Goal: Task Accomplishment & Management: Use online tool/utility

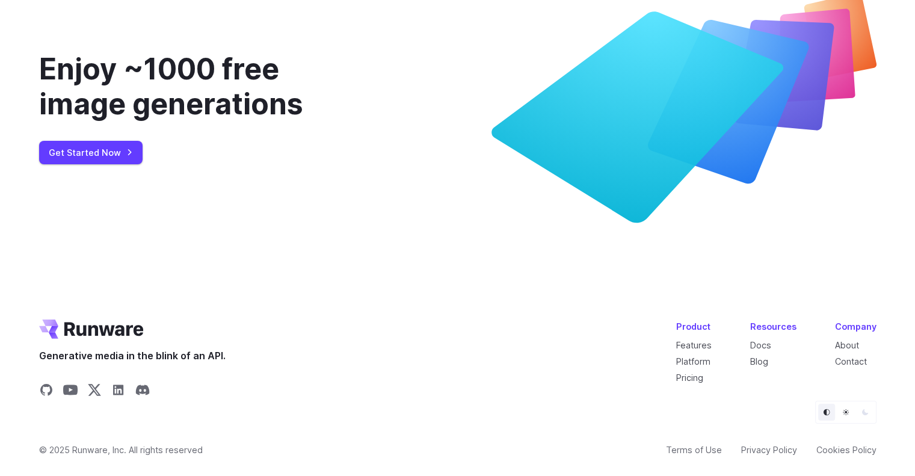
scroll to position [4439, 0]
click at [118, 164] on link "Get Started Now" at bounding box center [91, 152] width 104 height 23
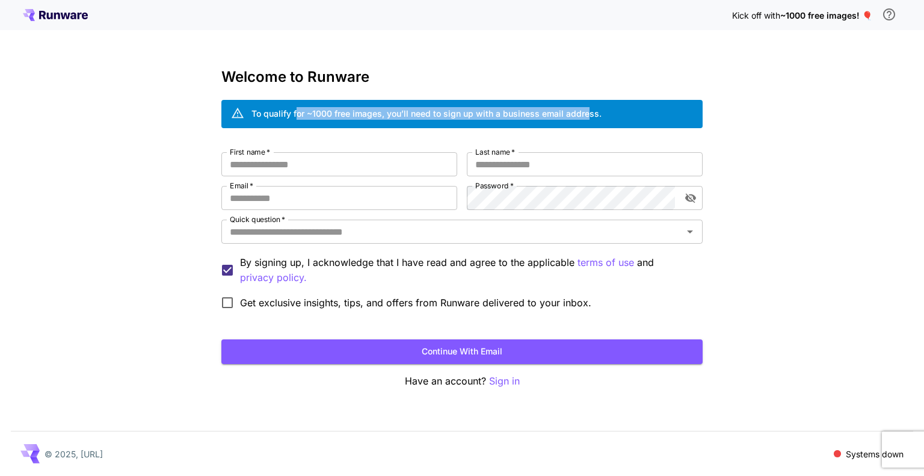
drag, startPoint x: 297, startPoint y: 114, endPoint x: 585, endPoint y: 117, distance: 288.3
click at [585, 117] on div "To qualify for ~1000 free images, you’ll need to sign up with a business email …" at bounding box center [427, 113] width 350 height 13
click at [501, 120] on div "To qualify for ~1000 free images, you’ll need to sign up with a business email …" at bounding box center [427, 114] width 350 height 21
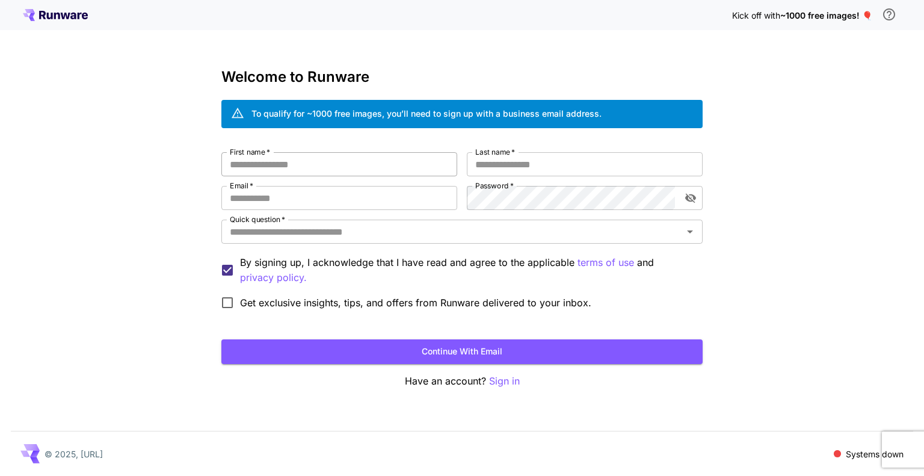
click at [301, 173] on input "First name   *" at bounding box center [339, 164] width 236 height 24
type input "**"
type input "******"
type input "**********"
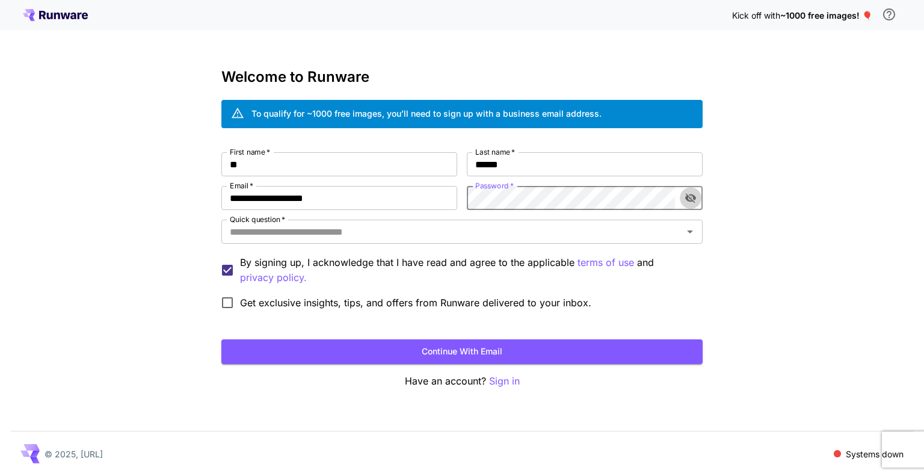
click at [690, 189] on button "toggle password visibility" at bounding box center [691, 198] width 22 height 22
click at [588, 226] on input "Quick question   *" at bounding box center [452, 231] width 454 height 17
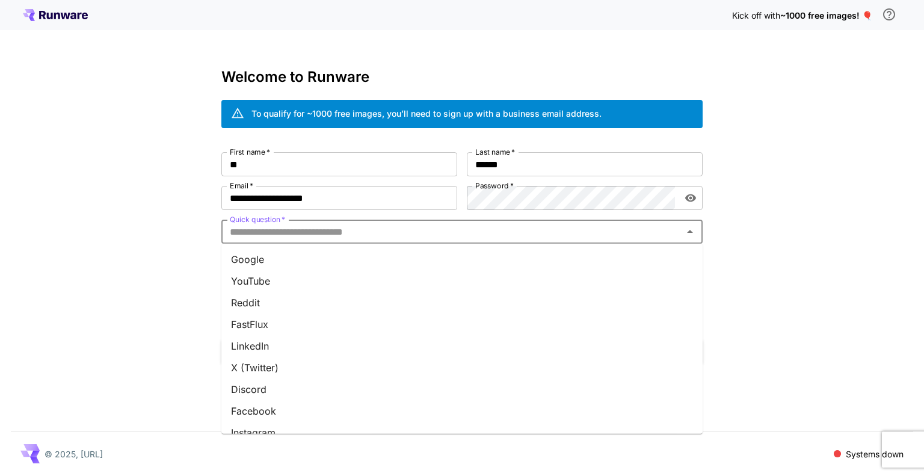
click at [529, 257] on li "Google" at bounding box center [461, 260] width 481 height 22
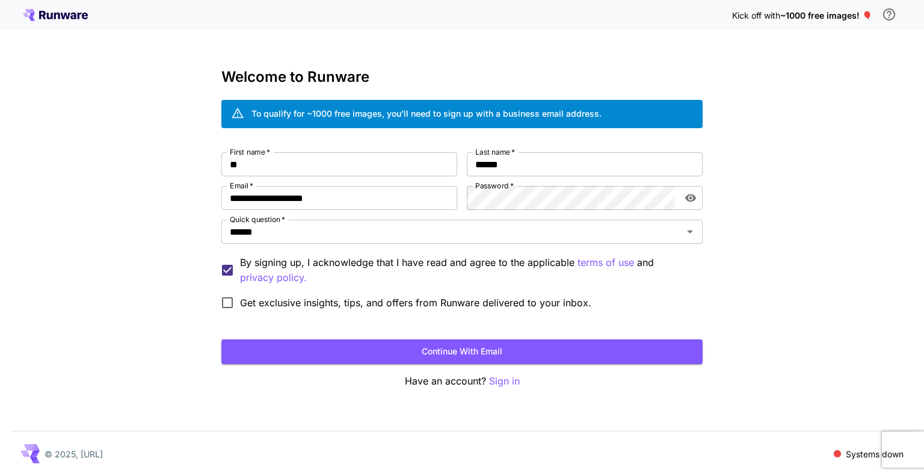
click at [302, 305] on span "Get exclusive insights, tips, and offers from Runware delivered to your inbox." at bounding box center [415, 302] width 351 height 14
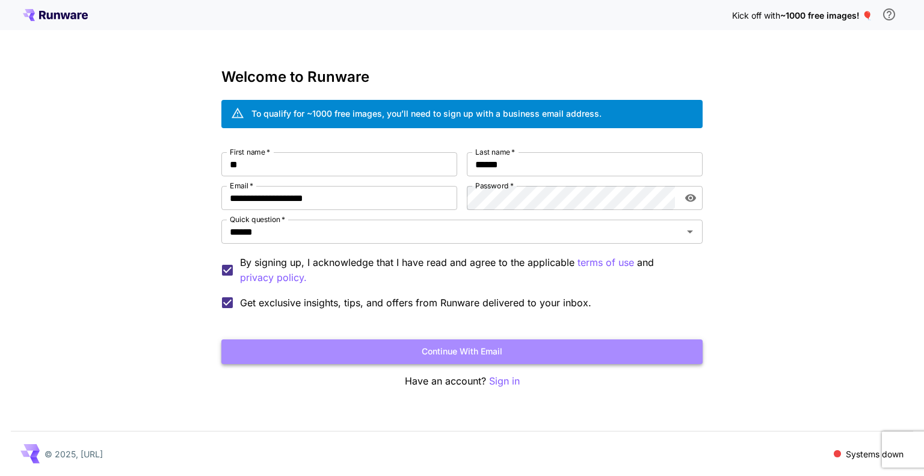
click at [416, 346] on button "Continue with email" at bounding box center [461, 351] width 481 height 25
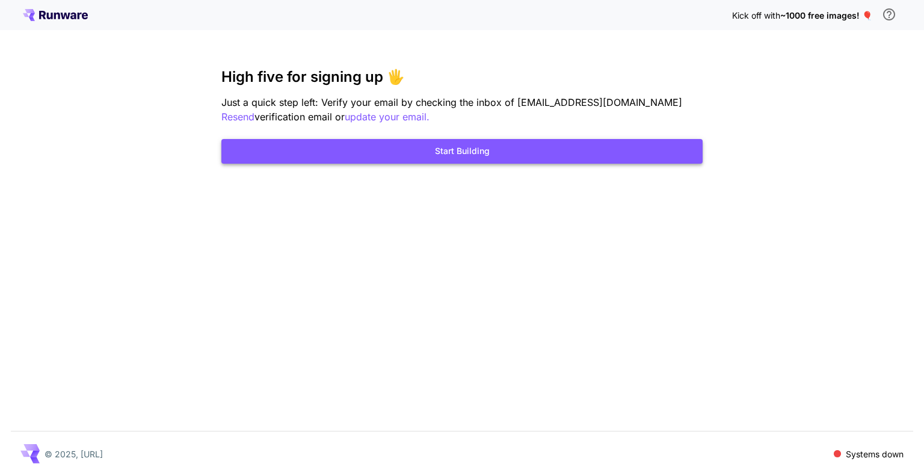
click at [552, 157] on button "Start Building" at bounding box center [461, 151] width 481 height 25
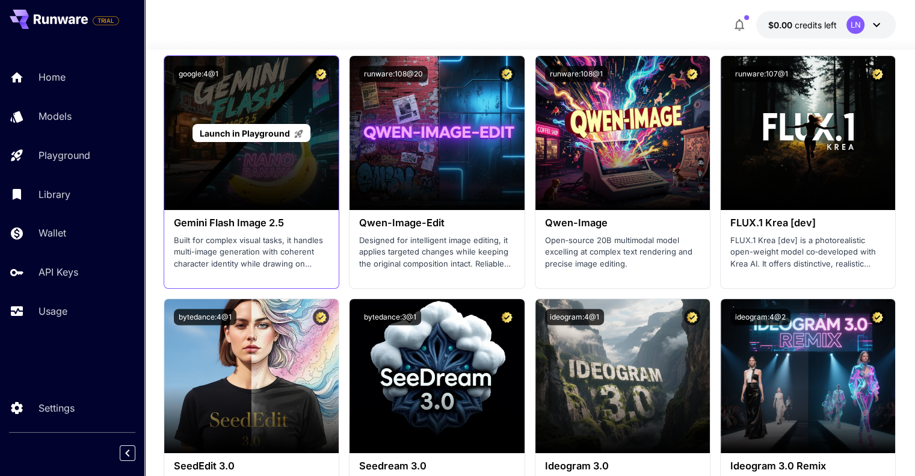
scroll to position [1656, 0]
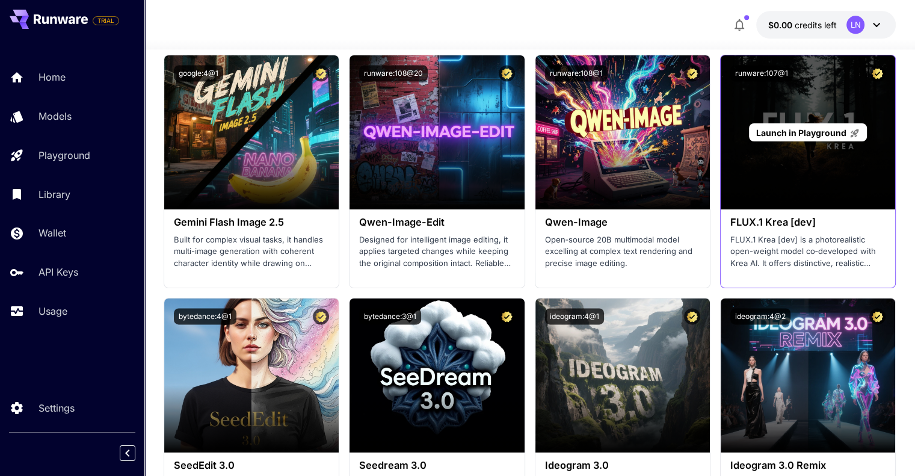
click at [818, 128] on span "Launch in Playground" at bounding box center [801, 133] width 90 height 10
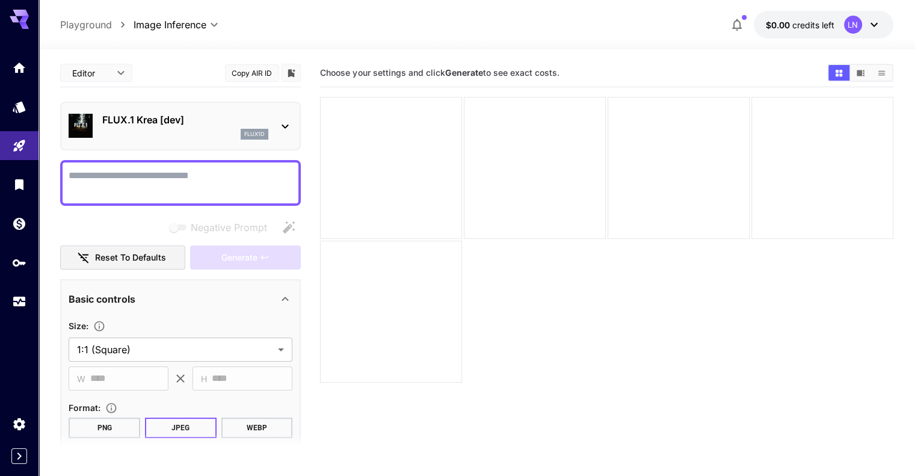
click at [192, 186] on textarea "Negative Prompt" at bounding box center [181, 183] width 224 height 29
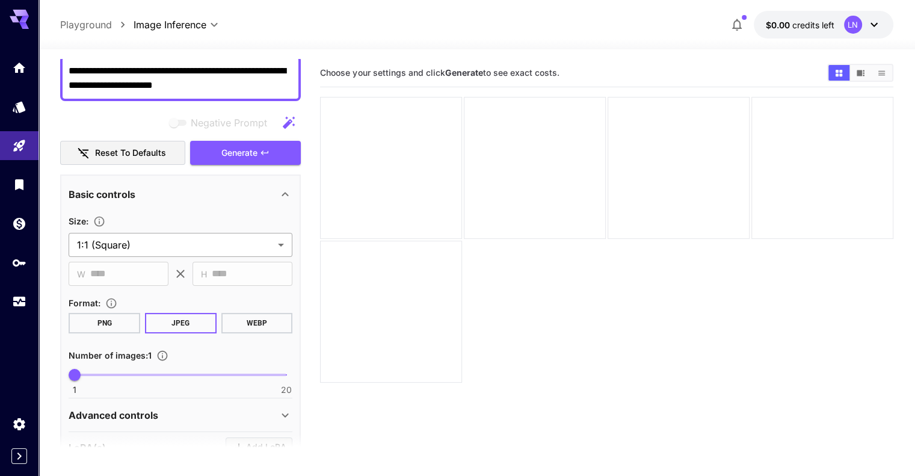
type textarea "**********"
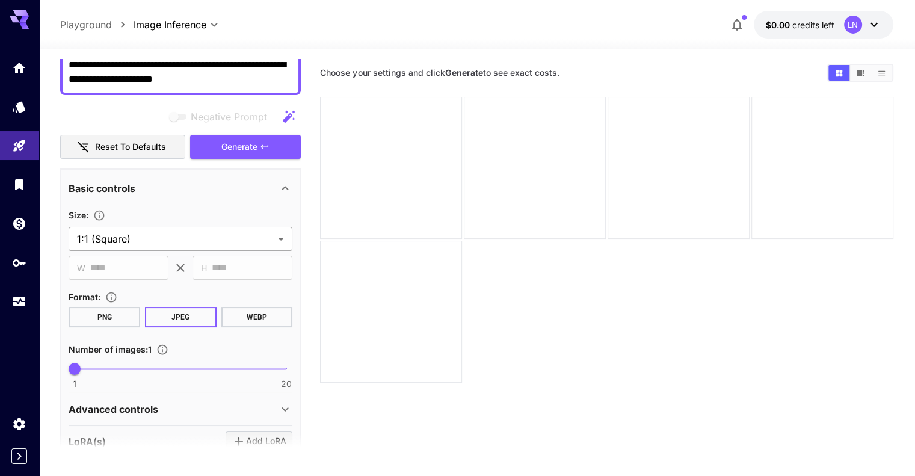
click at [181, 238] on body "**********" at bounding box center [457, 285] width 915 height 571
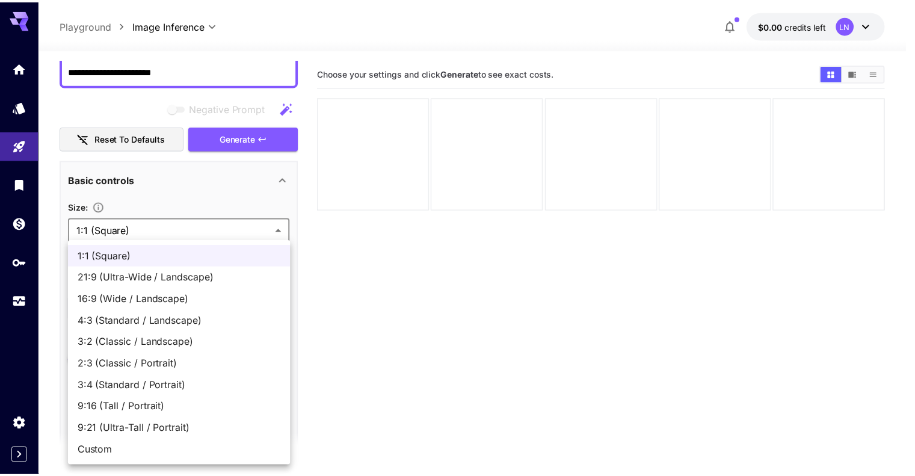
scroll to position [120, 0]
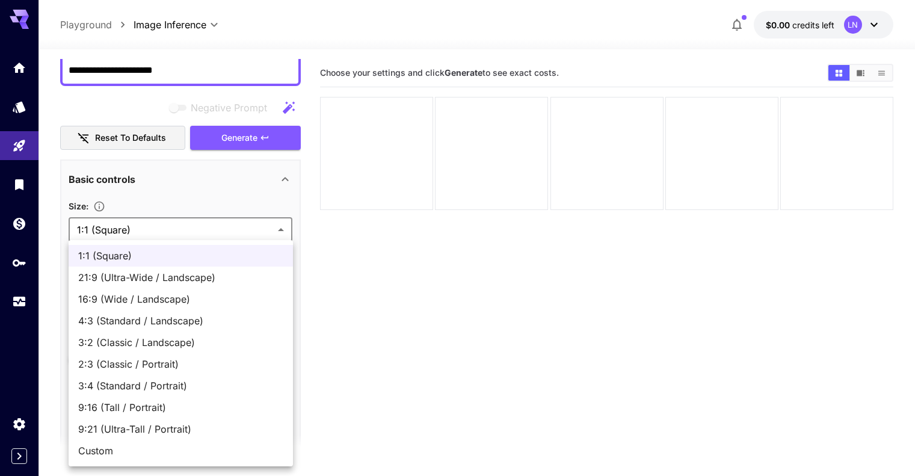
click at [152, 298] on span "16:9 (Wide / Landscape)" at bounding box center [180, 299] width 205 height 14
type input "**********"
type input "****"
type input "***"
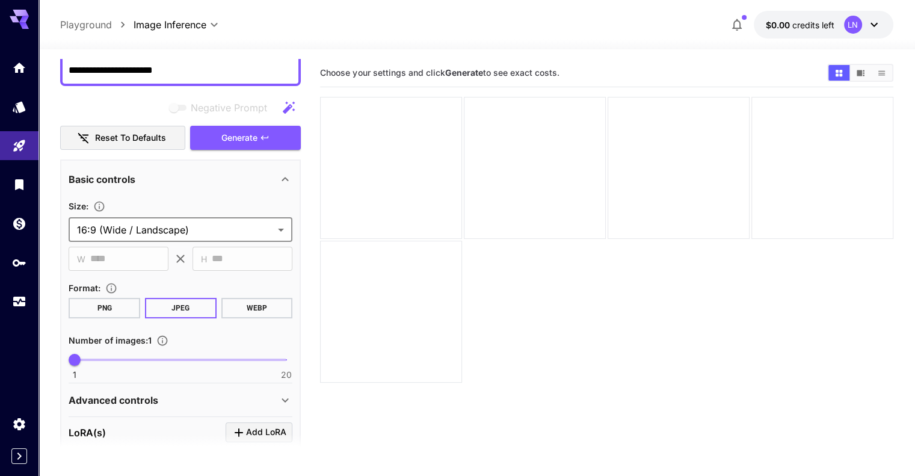
click at [104, 312] on button "PNG" at bounding box center [105, 308] width 72 height 20
click at [253, 138] on span "Generate" at bounding box center [239, 138] width 36 height 15
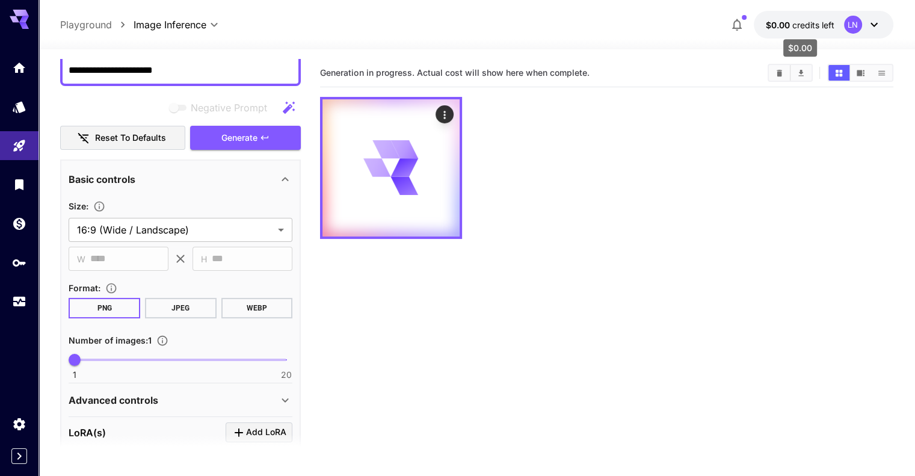
click at [810, 23] on span "credits left" at bounding box center [814, 25] width 42 height 10
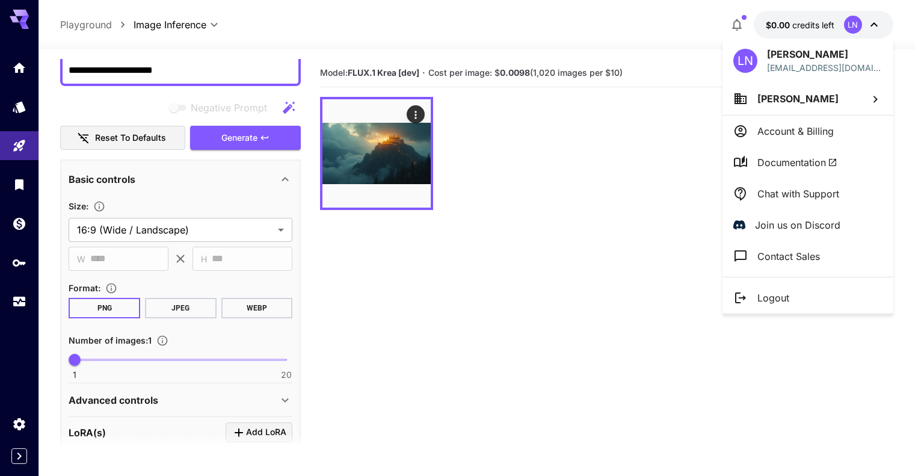
click at [649, 148] on div at bounding box center [462, 238] width 924 height 476
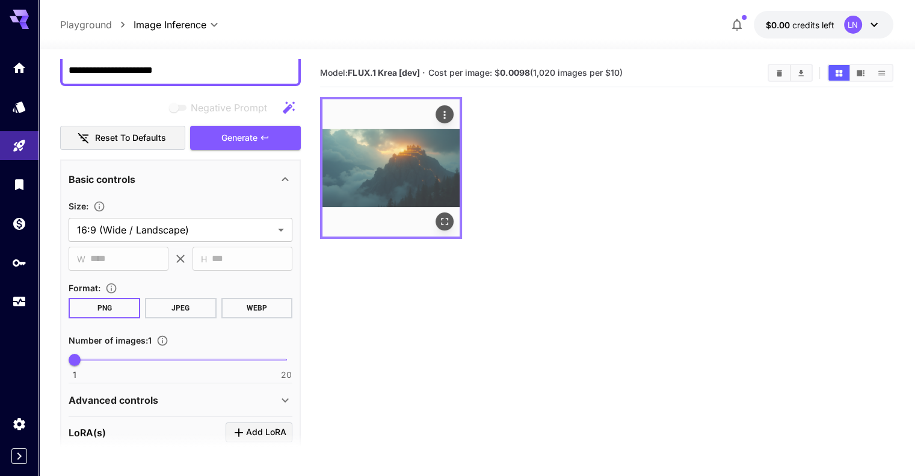
click at [385, 149] on img at bounding box center [391, 167] width 137 height 137
click at [441, 218] on icon "Open in fullscreen" at bounding box center [444, 221] width 7 height 7
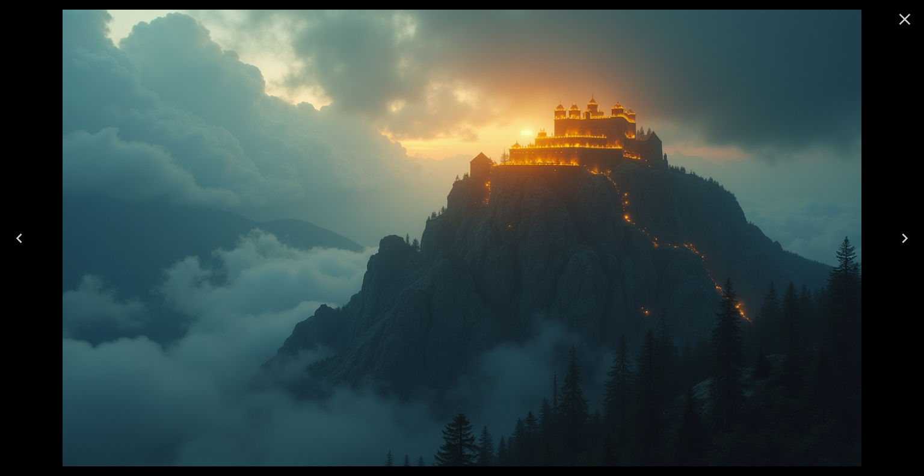
click at [909, 21] on icon "Close" at bounding box center [904, 19] width 19 height 19
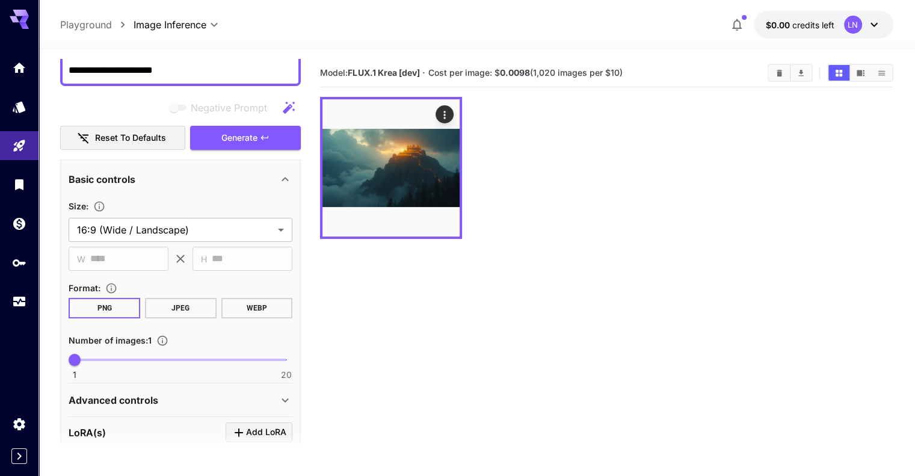
click at [846, 31] on div "LN" at bounding box center [853, 25] width 18 height 18
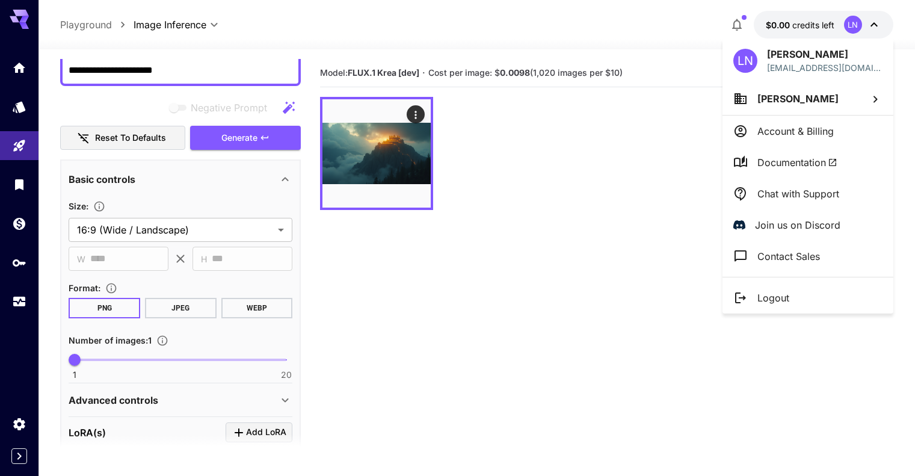
click at [565, 178] on div at bounding box center [462, 238] width 924 height 476
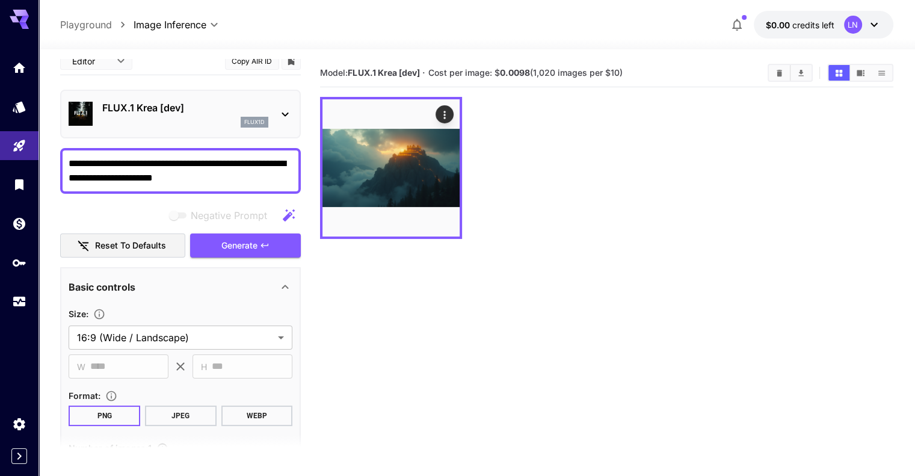
scroll to position [0, 0]
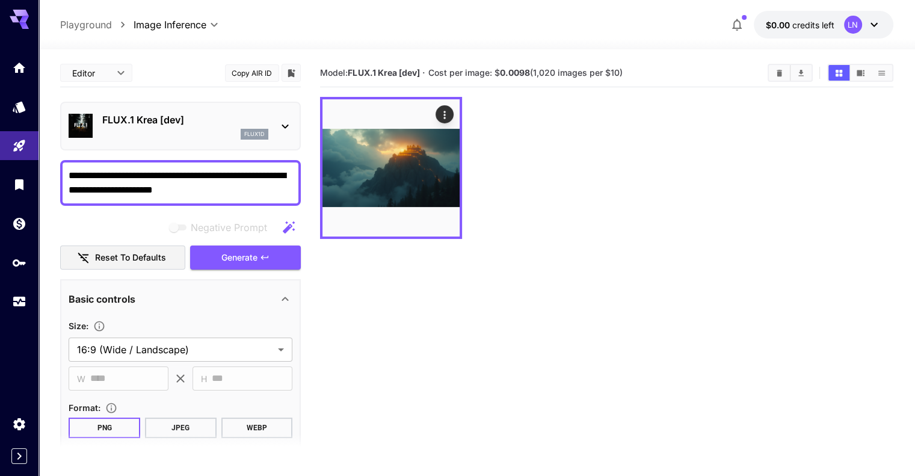
click at [302, 129] on main "**********" at bounding box center [476, 302] width 833 height 486
click at [267, 123] on p "FLUX.1 Krea [dev]" at bounding box center [185, 120] width 166 height 14
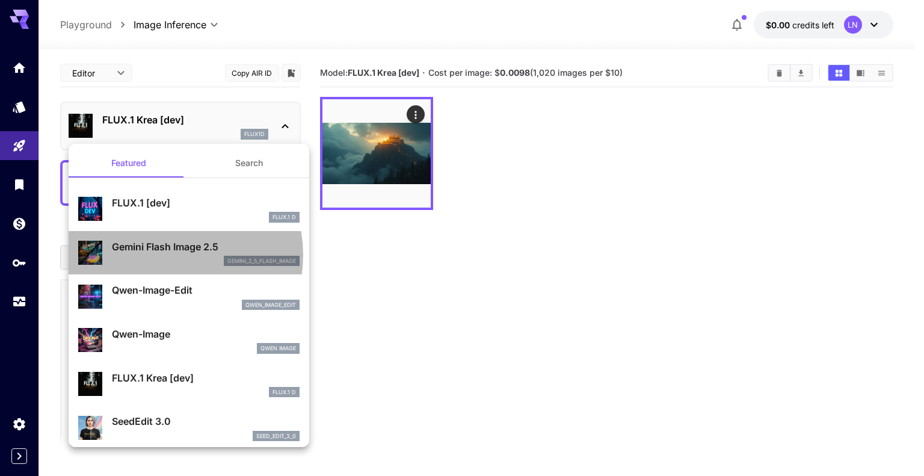
click at [166, 255] on div "Gemini Flash Image 2.5 gemini_2_5_flash_image" at bounding box center [206, 253] width 188 height 27
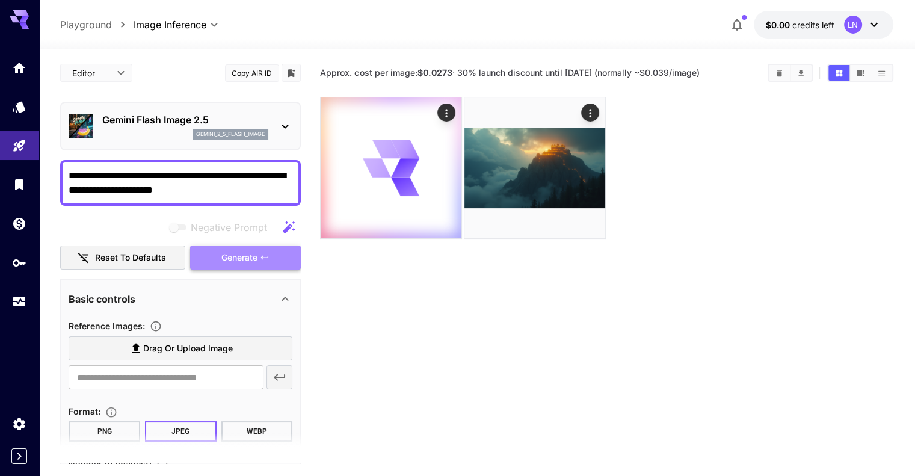
click at [250, 257] on span "Generate" at bounding box center [239, 257] width 36 height 15
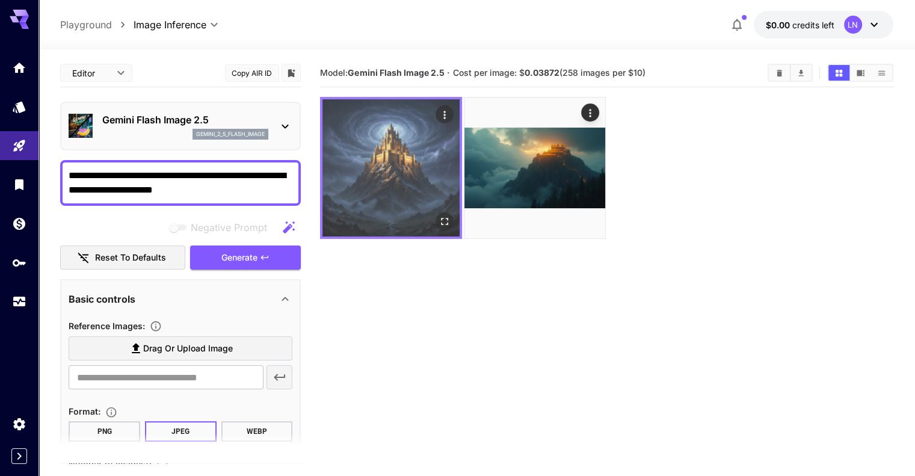
click at [386, 156] on img at bounding box center [391, 167] width 137 height 137
click at [439, 215] on icon "Open in fullscreen" at bounding box center [445, 221] width 12 height 12
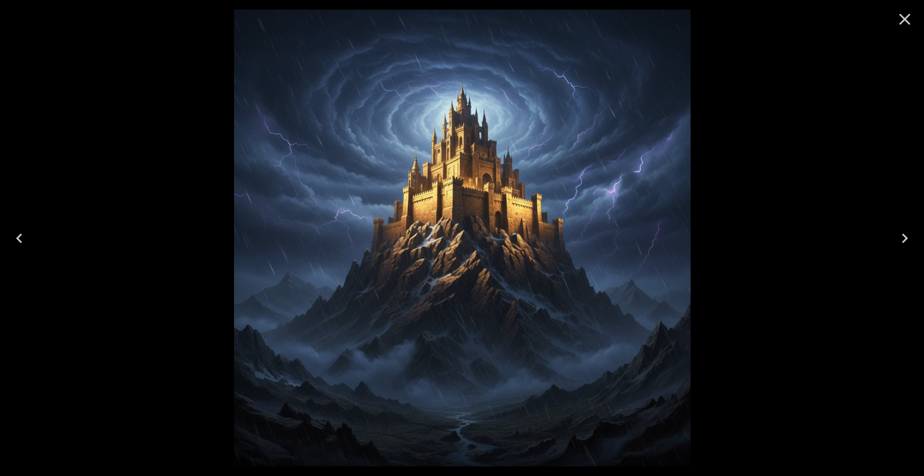
click at [903, 19] on icon "Close" at bounding box center [904, 19] width 19 height 19
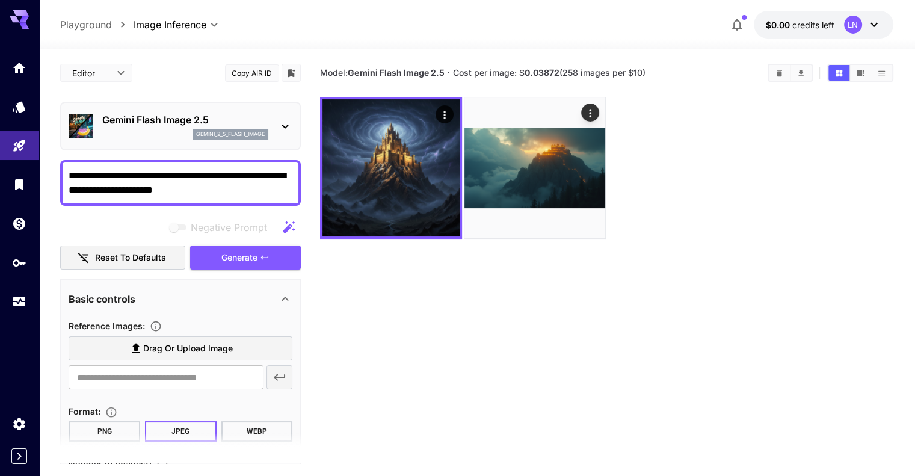
click at [274, 298] on div "Basic controls" at bounding box center [173, 299] width 209 height 14
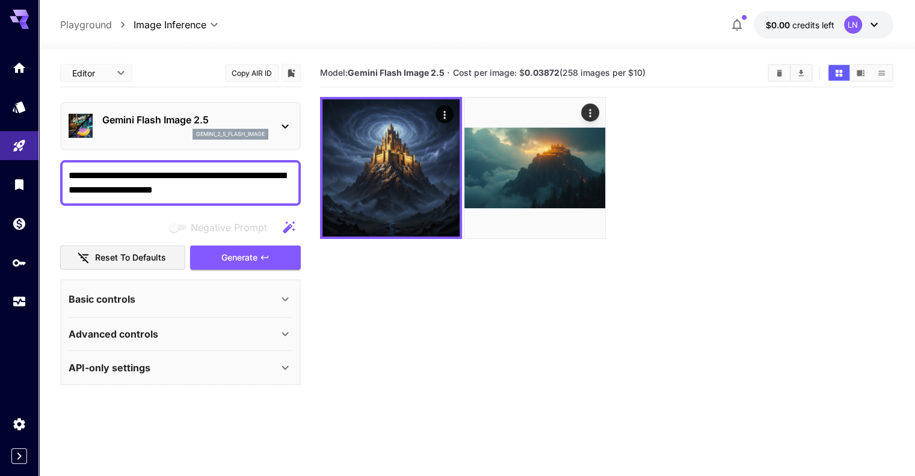
click at [155, 341] on div "Advanced controls" at bounding box center [181, 334] width 224 height 29
click at [155, 339] on p "Advanced controls" at bounding box center [114, 334] width 90 height 14
click at [152, 300] on div "Basic controls" at bounding box center [173, 299] width 209 height 14
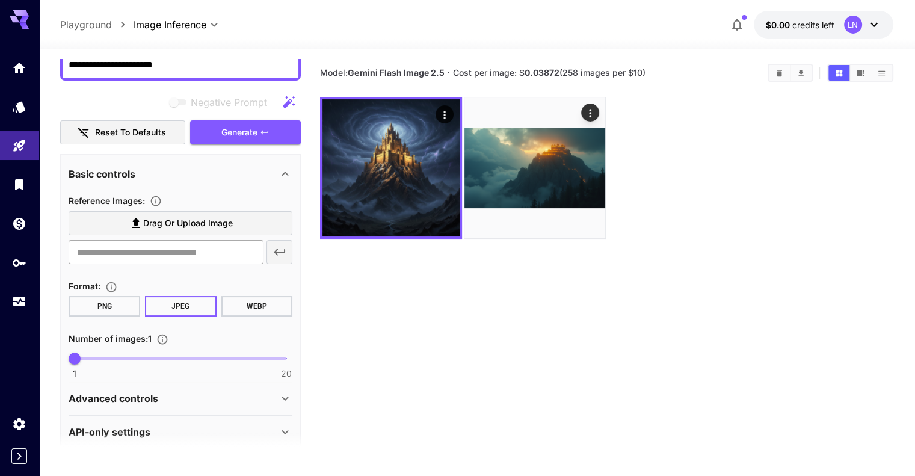
scroll to position [138, 0]
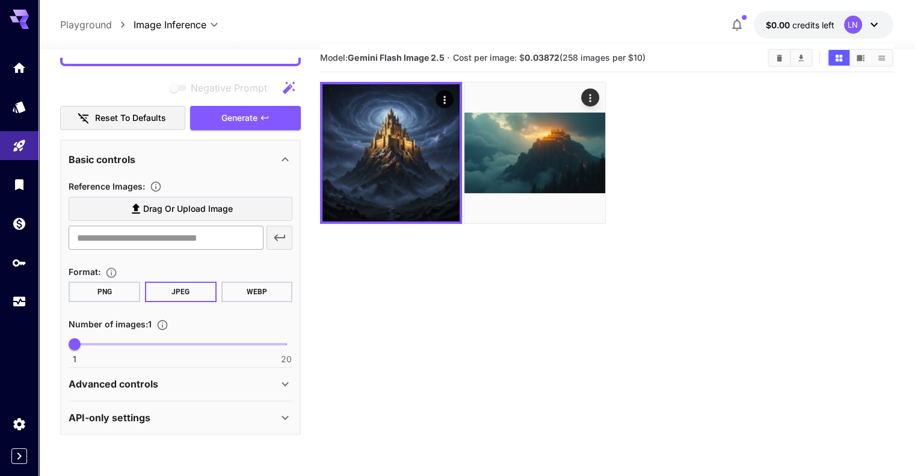
click at [166, 233] on input "text" at bounding box center [166, 238] width 194 height 24
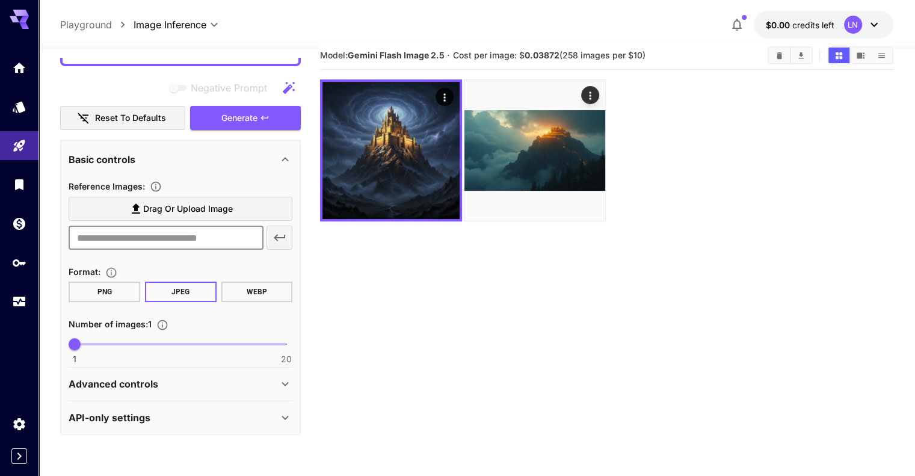
scroll to position [18, 0]
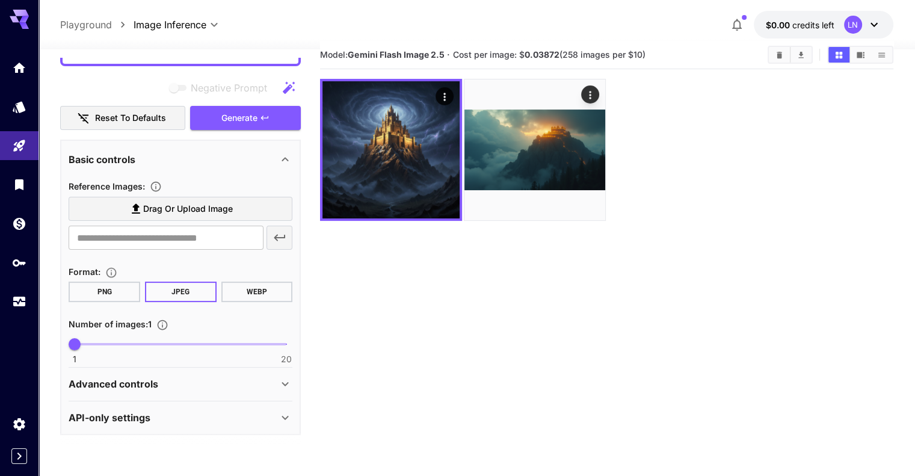
click at [329, 295] on section "Model: Gemini Flash Image 2.5 · Cost per image: $ 0.03872 (258 images per $10)" at bounding box center [606, 279] width 573 height 476
click at [116, 383] on p "Advanced controls" at bounding box center [114, 384] width 90 height 14
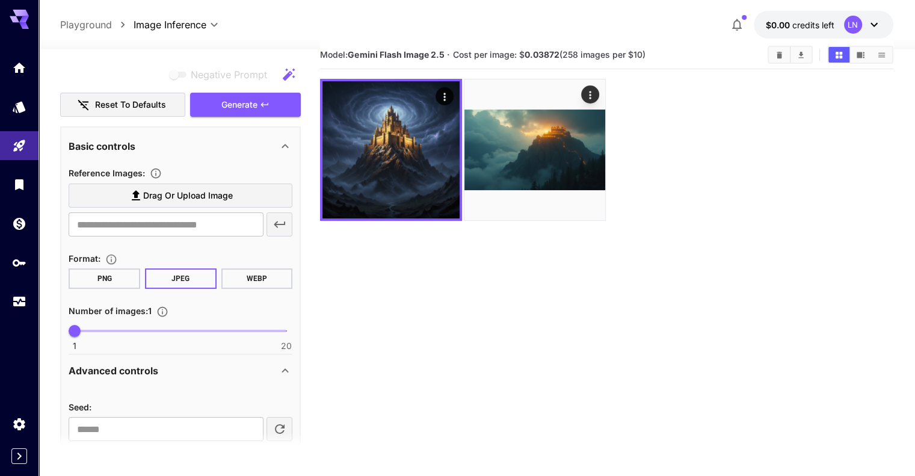
scroll to position [204, 0]
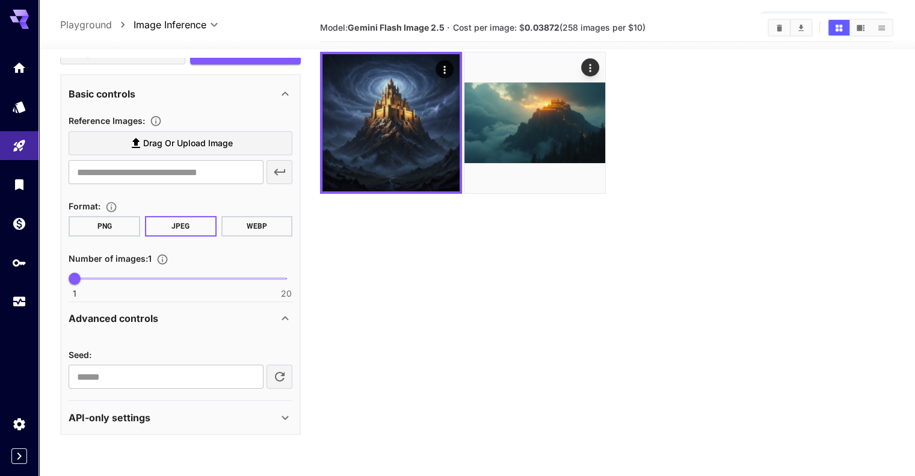
click at [138, 414] on p "API-only settings" at bounding box center [110, 417] width 82 height 14
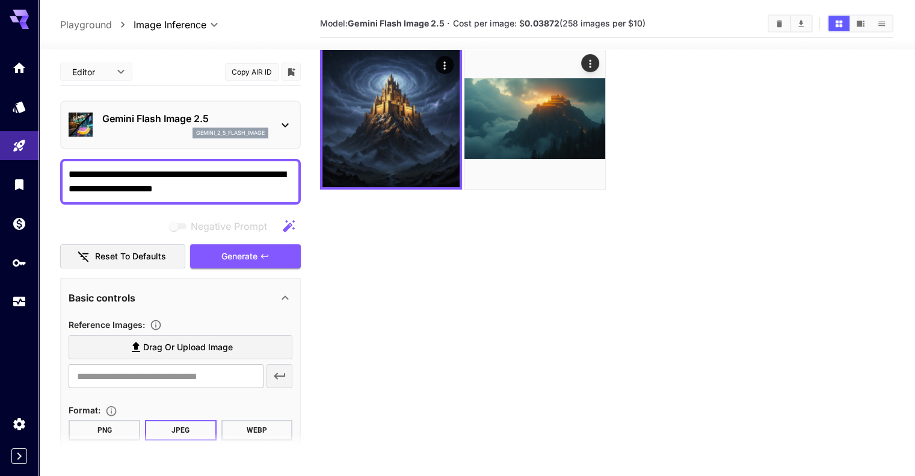
scroll to position [0, 0]
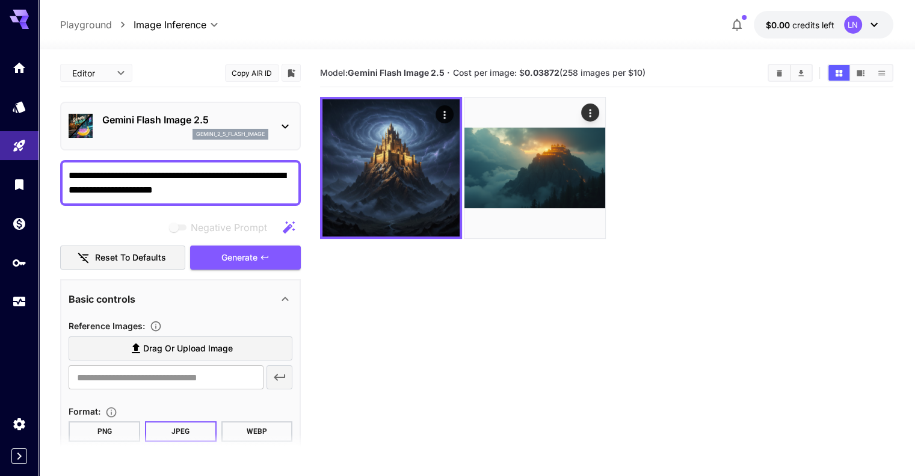
click at [227, 193] on textarea "**********" at bounding box center [181, 183] width 224 height 29
click at [277, 126] on div "Gemini Flash Image 2.5 gemini_2_5_flash_image" at bounding box center [181, 126] width 224 height 37
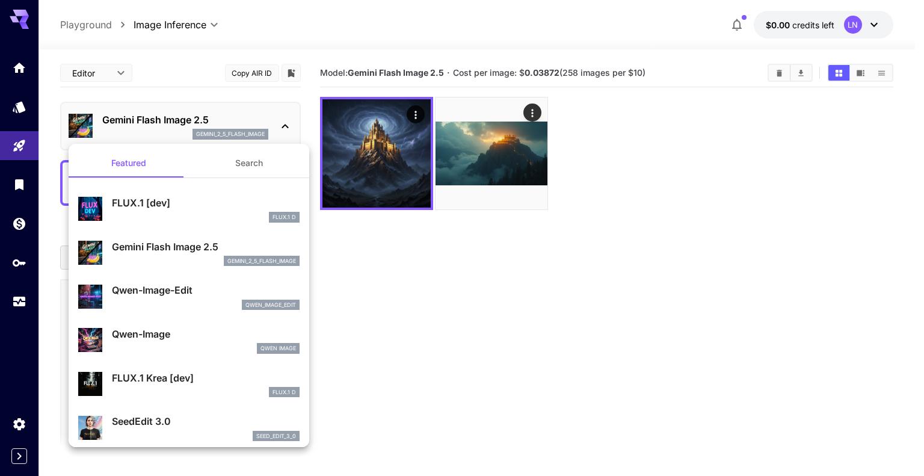
click at [277, 128] on div at bounding box center [462, 238] width 924 height 476
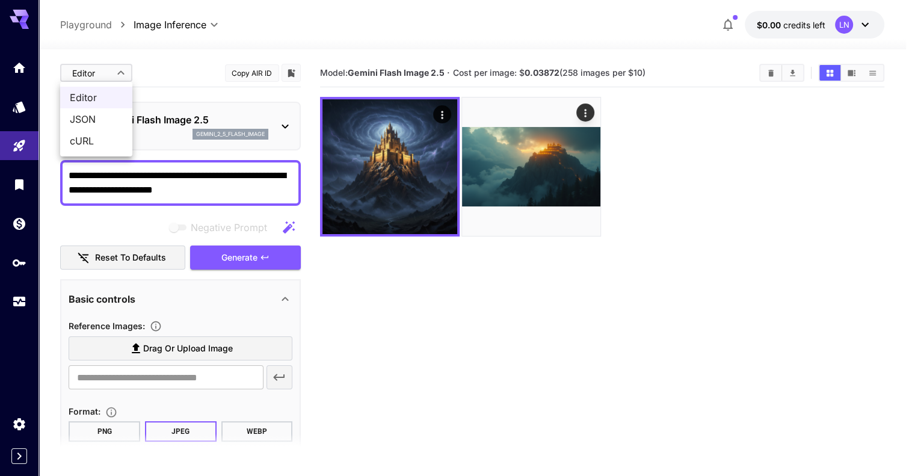
click at [87, 66] on body "**********" at bounding box center [457, 285] width 915 height 571
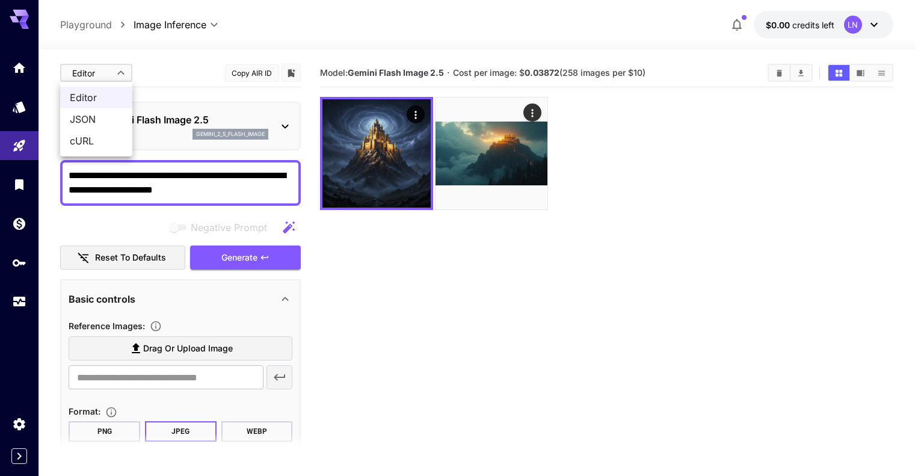
click at [90, 69] on div at bounding box center [462, 238] width 924 height 476
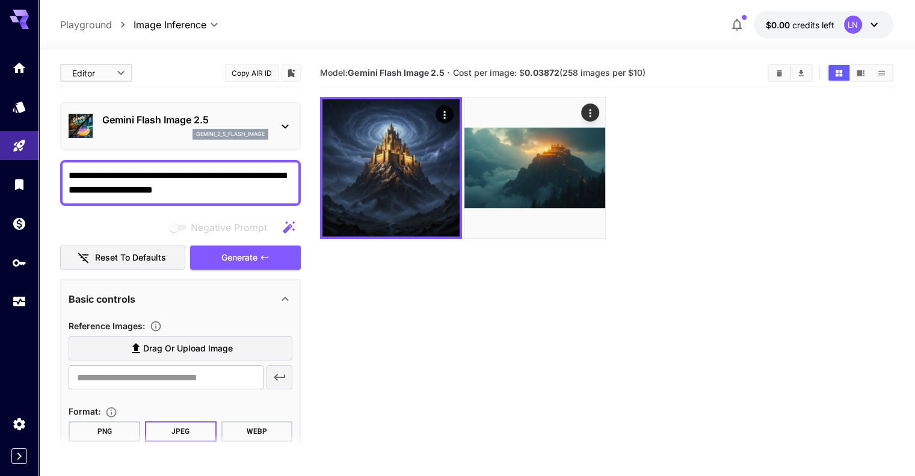
click at [208, 178] on textarea "**********" at bounding box center [181, 183] width 224 height 29
click at [231, 194] on textarea "**********" at bounding box center [181, 183] width 224 height 29
click at [156, 211] on div "**********" at bounding box center [180, 430] width 241 height 743
click at [277, 129] on div "Gemini Flash Image 2.5 gemini_2_5_flash_image" at bounding box center [181, 126] width 224 height 37
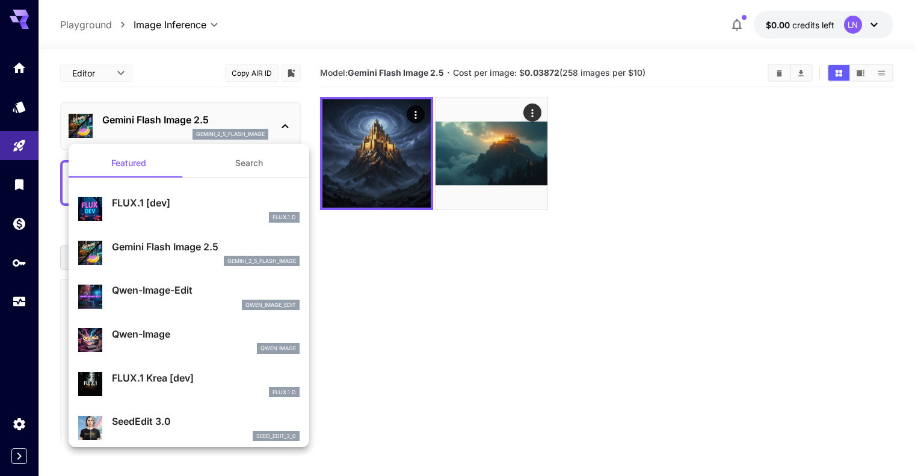
drag, startPoint x: 215, startPoint y: 116, endPoint x: 90, endPoint y: 119, distance: 124.6
click at [90, 119] on div at bounding box center [462, 238] width 924 height 476
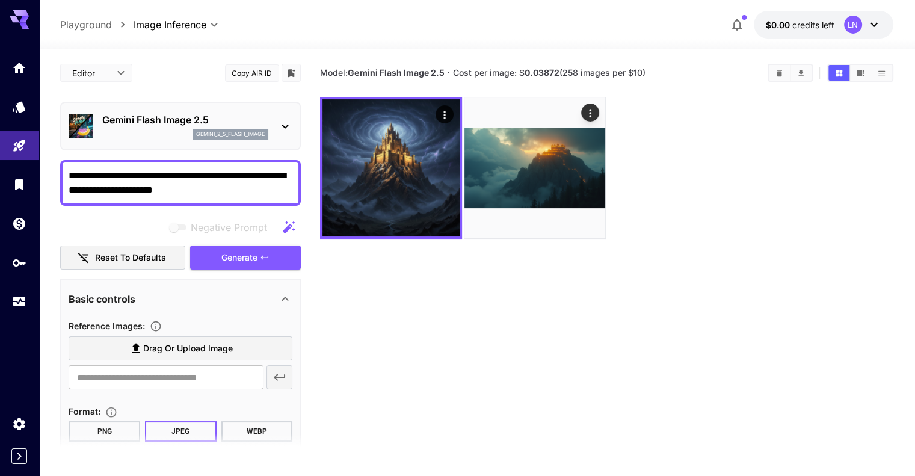
click at [113, 120] on p "Gemini Flash Image 2.5" at bounding box center [185, 120] width 166 height 14
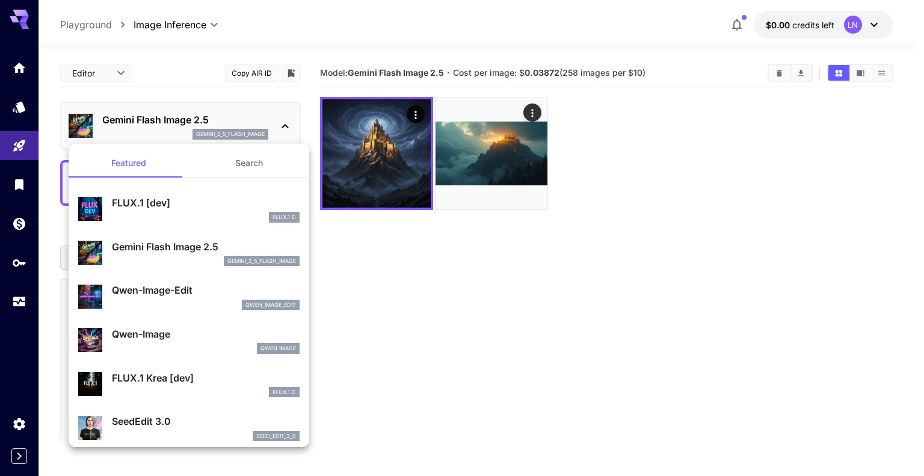
click at [169, 339] on p "Qwen-Image" at bounding box center [206, 334] width 188 height 14
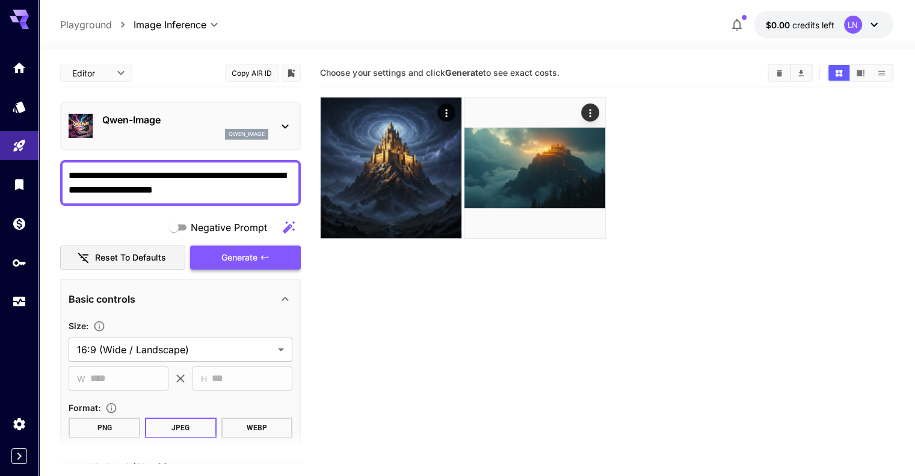
click at [220, 257] on button "Generate" at bounding box center [245, 258] width 111 height 25
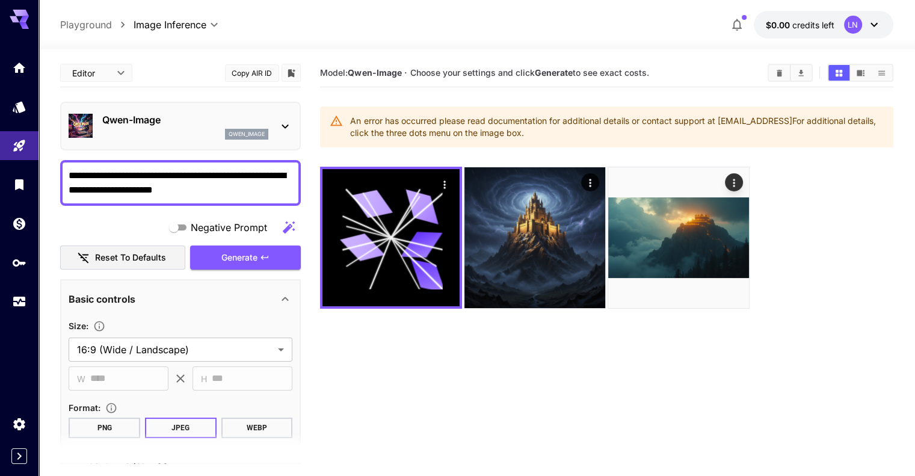
click at [190, 111] on div "Qwen-Image qwen_image" at bounding box center [181, 126] width 224 height 37
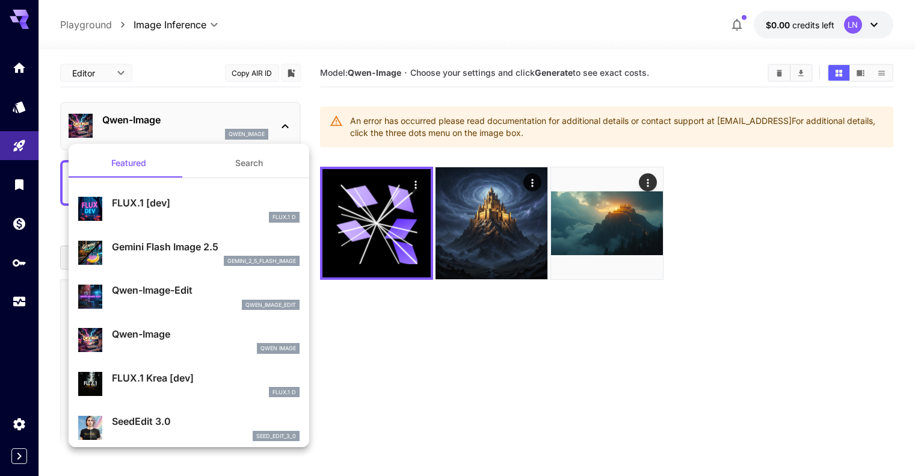
click at [169, 258] on div "gemini_2_5_flash_image" at bounding box center [206, 261] width 188 height 11
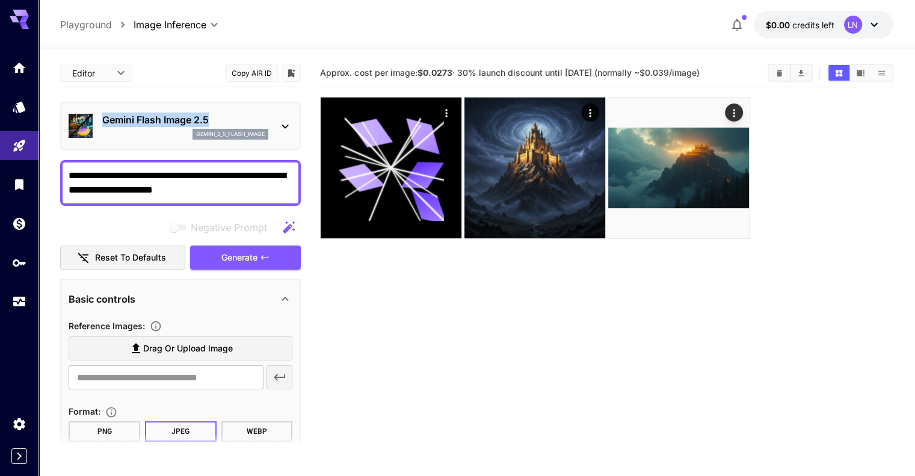
drag, startPoint x: 210, startPoint y: 118, endPoint x: 100, endPoint y: 123, distance: 110.3
click at [100, 123] on div "Gemini Flash Image 2.5 gemini_2_5_flash_image" at bounding box center [181, 126] width 224 height 37
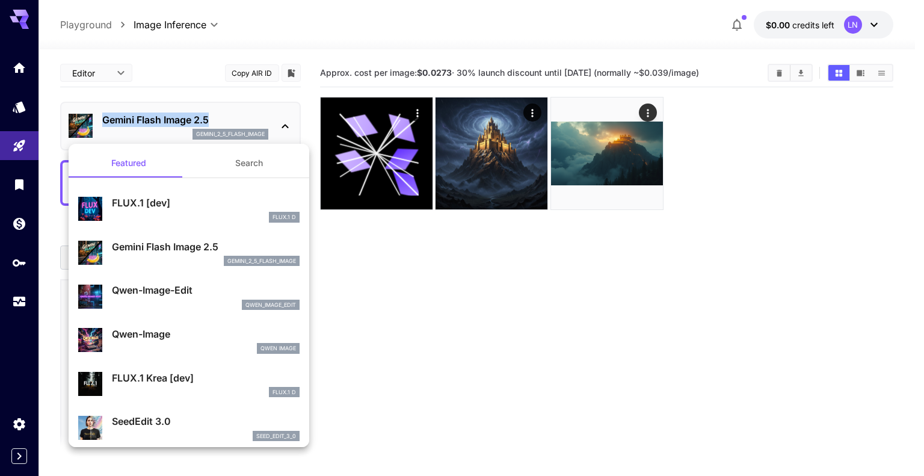
copy p "Gemini Flash Image 2.5"
click at [484, 311] on div at bounding box center [462, 238] width 924 height 476
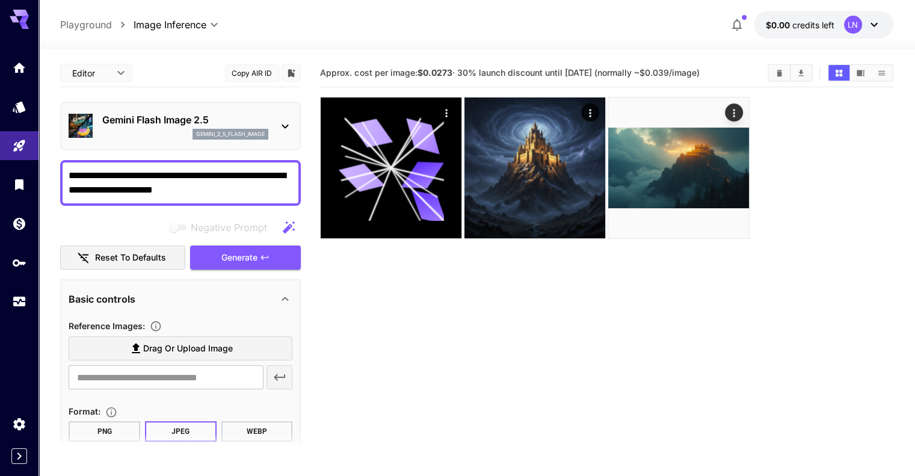
click at [197, 192] on textarea "**********" at bounding box center [181, 183] width 224 height 29
click at [229, 194] on textarea "**********" at bounding box center [181, 183] width 224 height 29
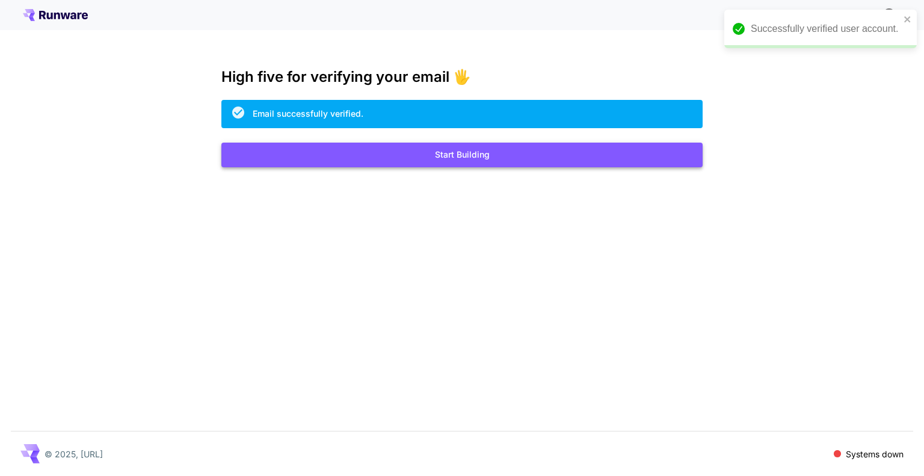
click at [525, 156] on button "Start Building" at bounding box center [461, 155] width 481 height 25
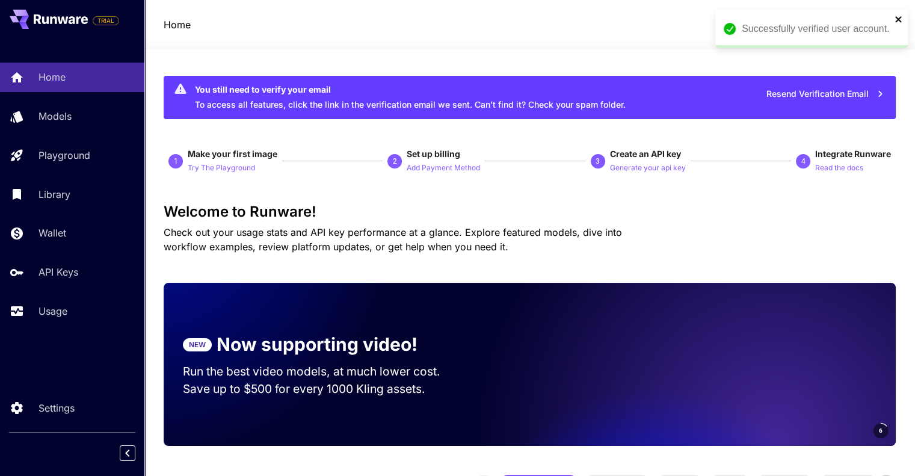
click at [898, 19] on icon "close" at bounding box center [898, 19] width 6 height 6
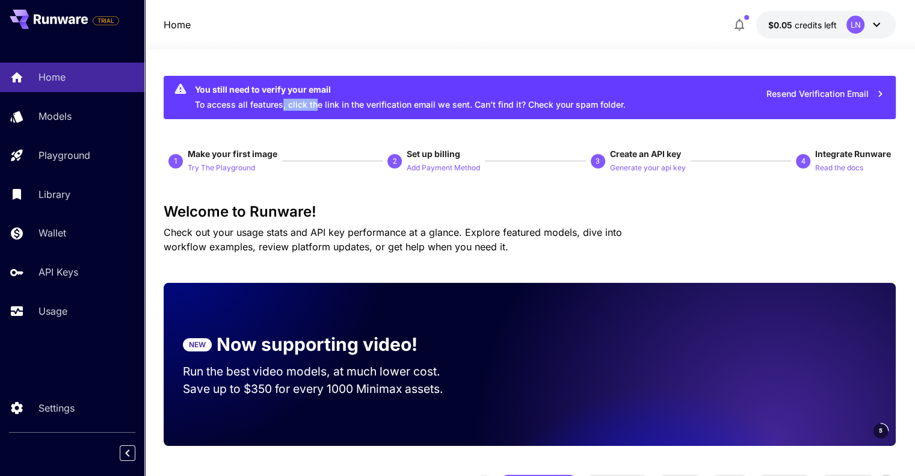
drag, startPoint x: 283, startPoint y: 110, endPoint x: 409, endPoint y: 104, distance: 126.0
click at [351, 105] on div "You still need to verify your email To access all features, click the link in t…" at bounding box center [410, 97] width 431 height 36
click at [459, 103] on div "You still need to verify your email To access all features, click the link in t…" at bounding box center [410, 97] width 431 height 36
click at [833, 96] on button "Resend Verification Email" at bounding box center [825, 94] width 131 height 25
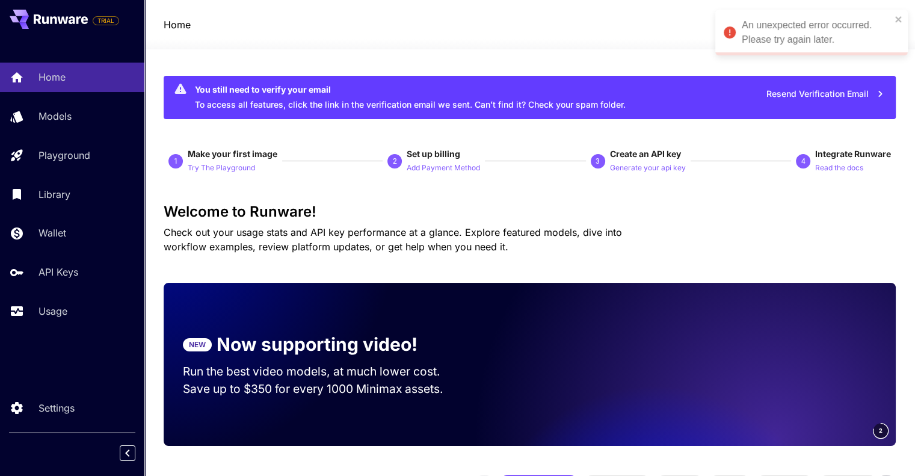
click at [900, 20] on icon "close" at bounding box center [899, 19] width 8 height 10
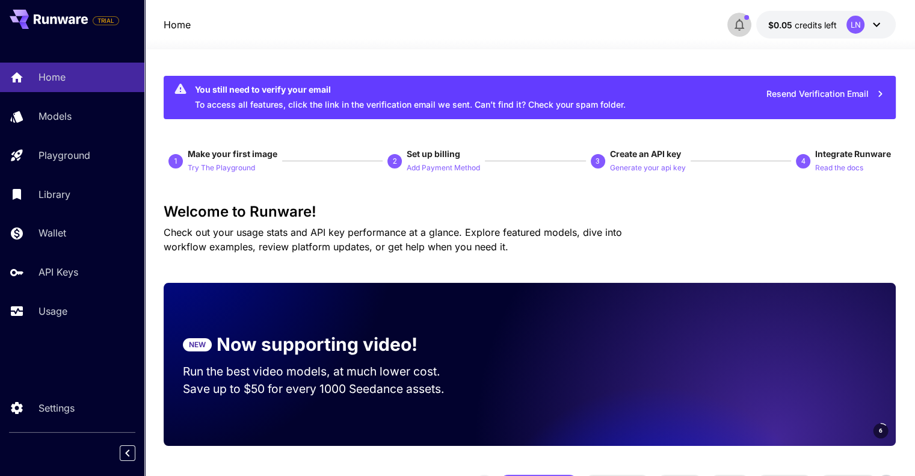
click at [737, 27] on icon "button" at bounding box center [740, 25] width 10 height 12
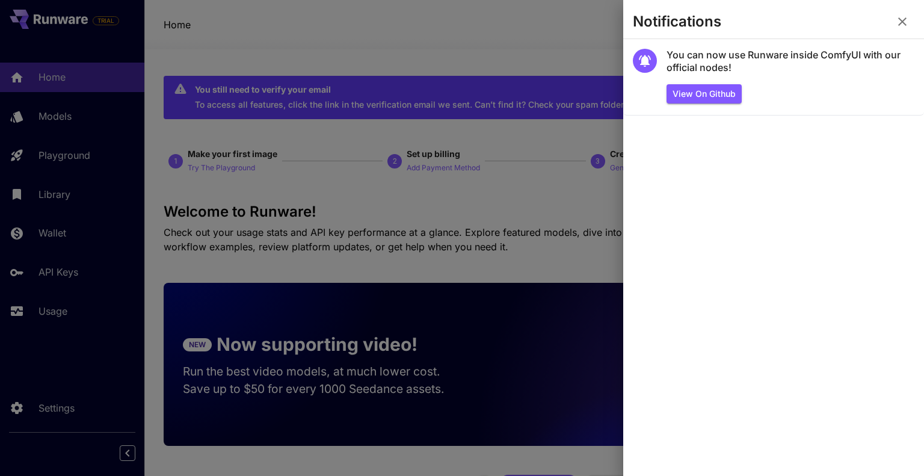
click at [899, 23] on icon "button" at bounding box center [902, 21] width 14 height 14
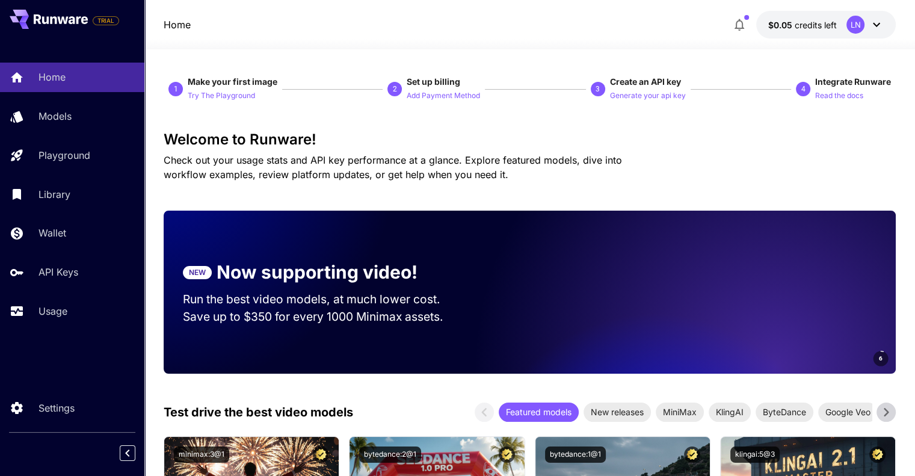
click at [873, 31] on icon at bounding box center [877, 24] width 14 height 14
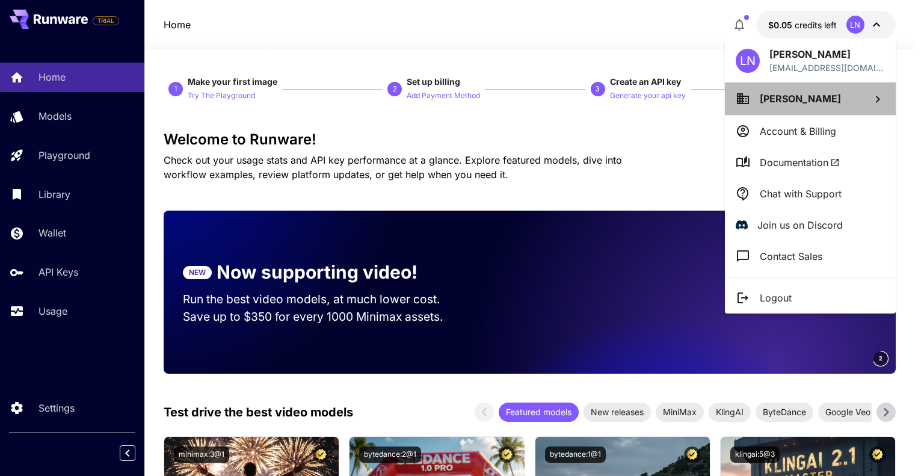
click at [830, 104] on li "[PERSON_NAME]" at bounding box center [810, 98] width 171 height 32
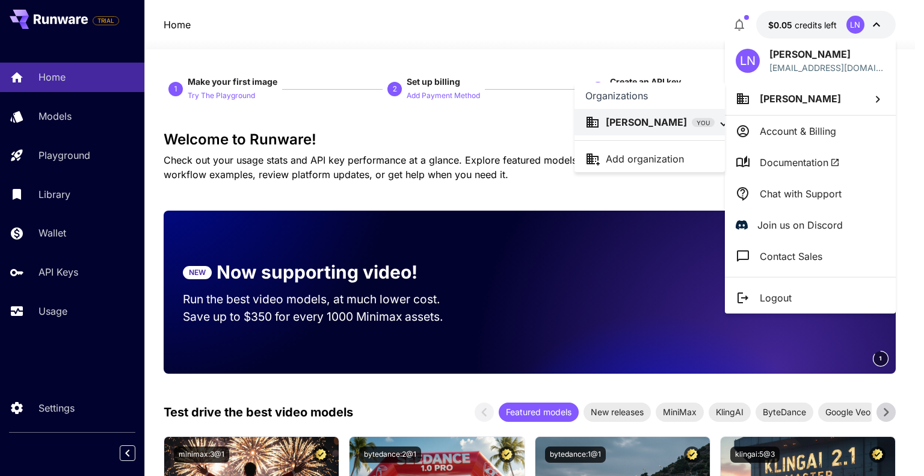
click at [818, 127] on div at bounding box center [462, 238] width 924 height 476
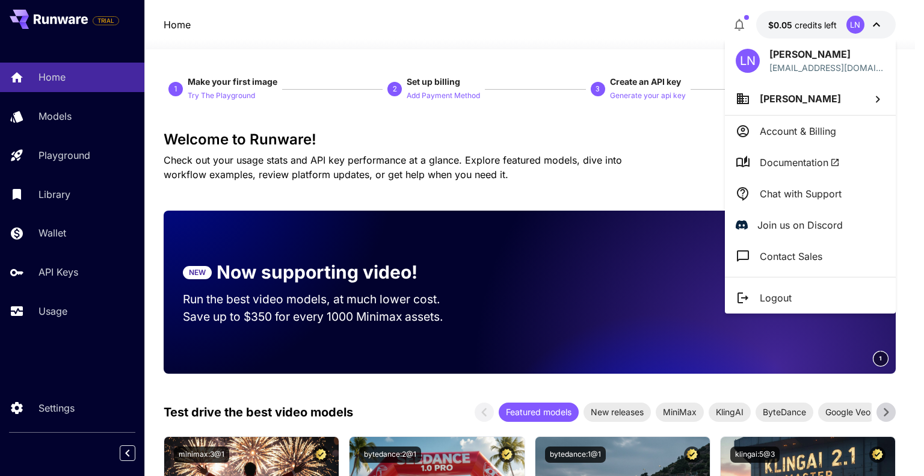
click at [798, 130] on p "Account & Billing" at bounding box center [798, 131] width 76 height 14
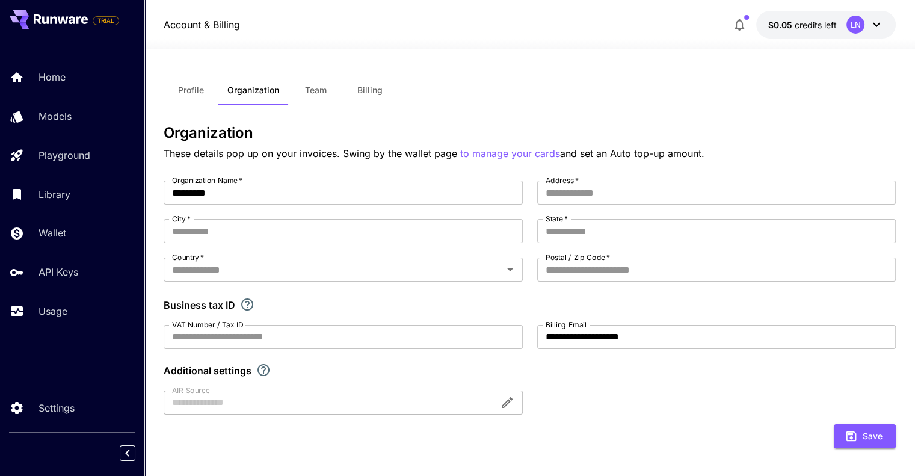
click at [202, 91] on span "Profile" at bounding box center [191, 90] width 26 height 11
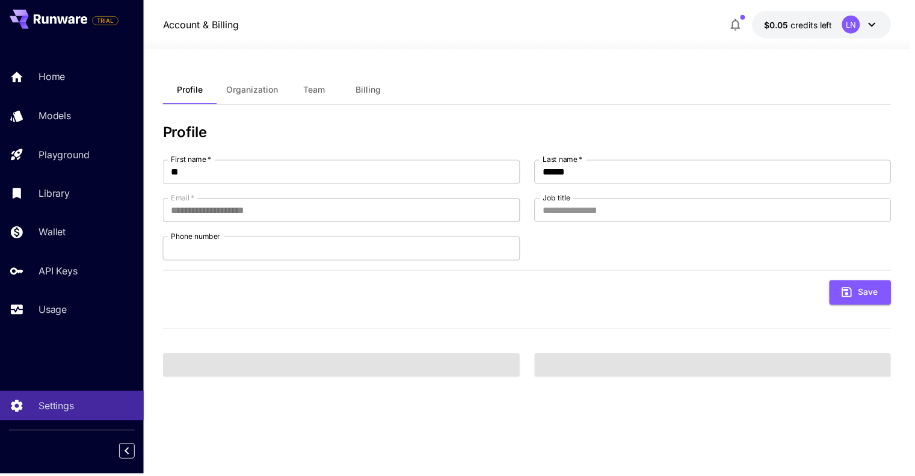
click at [366, 87] on span "Billing" at bounding box center [369, 90] width 25 height 11
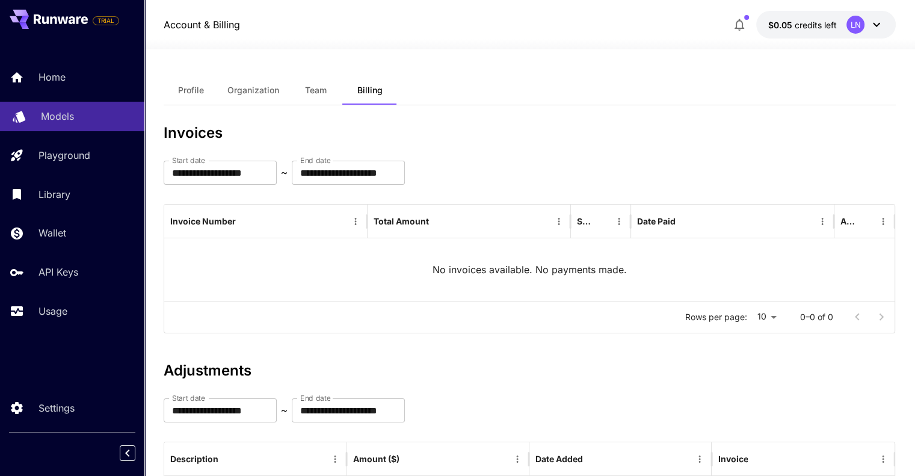
click at [72, 122] on p "Models" at bounding box center [57, 116] width 33 height 14
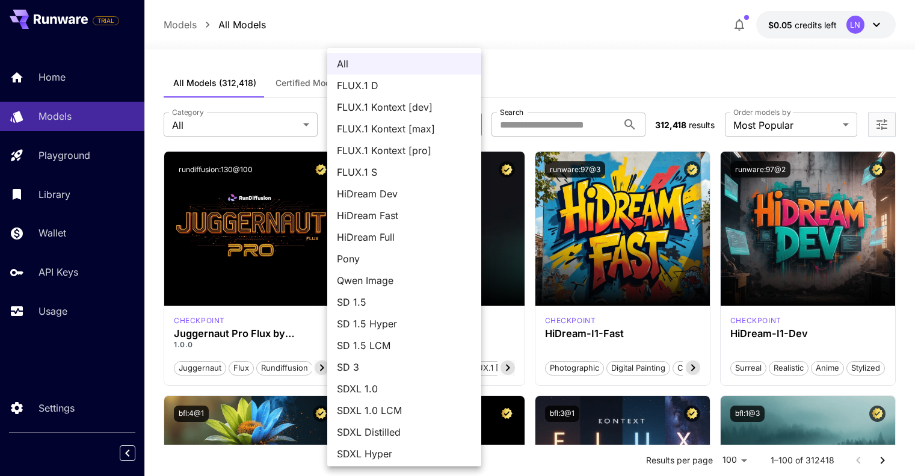
click at [243, 122] on div at bounding box center [462, 238] width 924 height 476
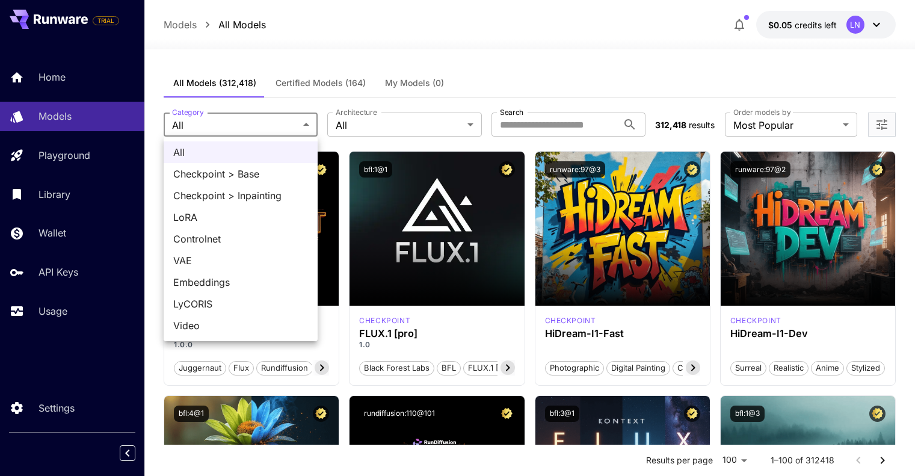
click at [242, 120] on div at bounding box center [462, 238] width 924 height 476
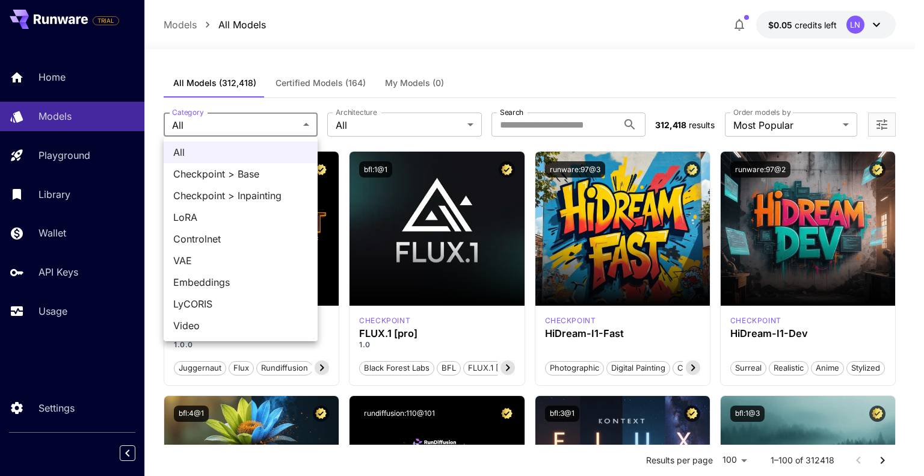
click at [445, 87] on div at bounding box center [462, 238] width 924 height 476
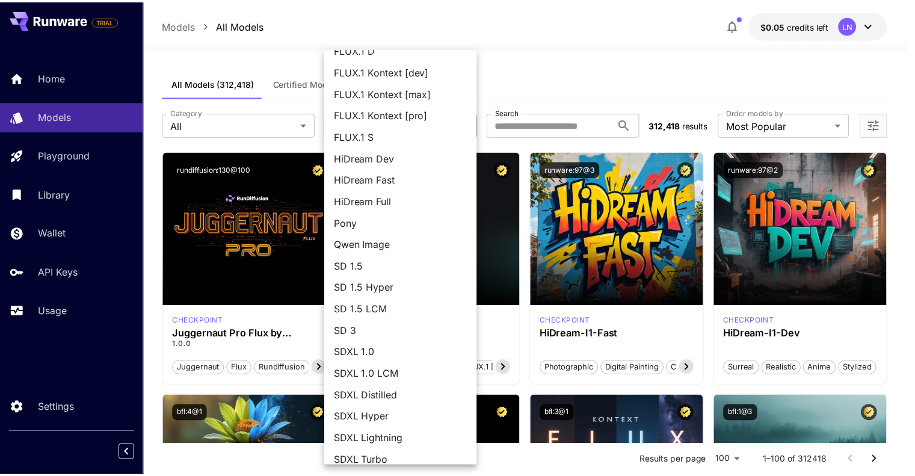
scroll to position [46, 0]
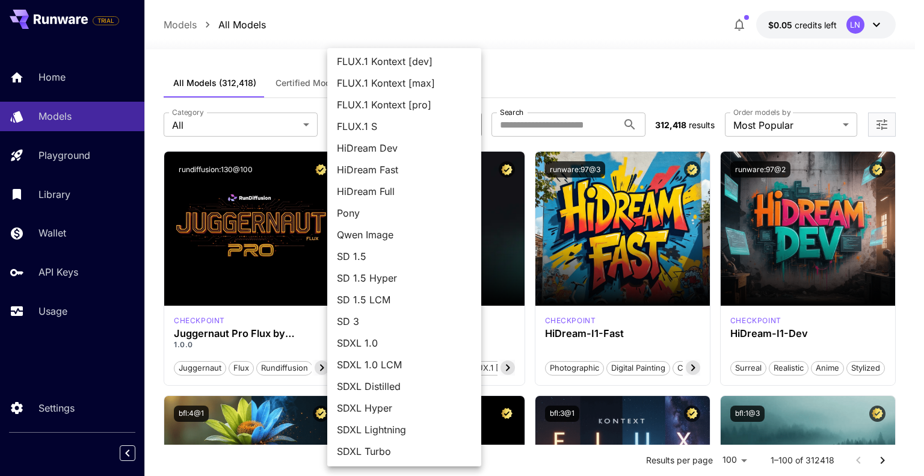
click at [586, 75] on div at bounding box center [462, 238] width 924 height 476
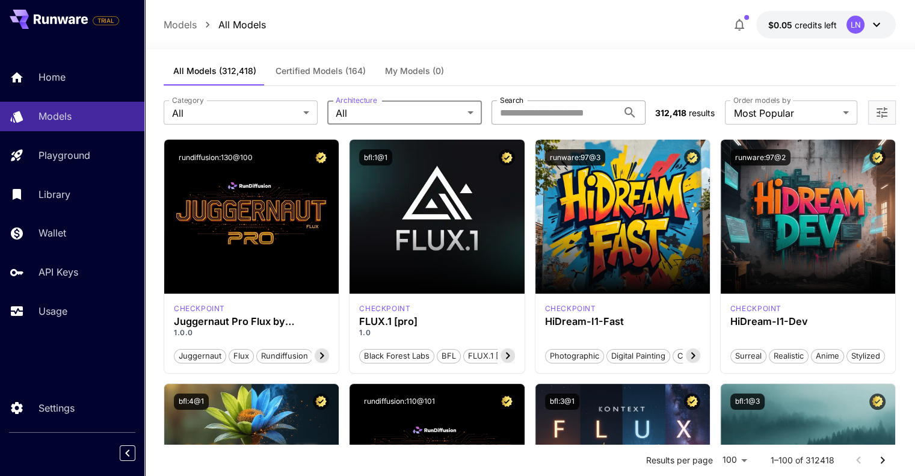
click at [574, 110] on input "Search" at bounding box center [555, 113] width 126 height 24
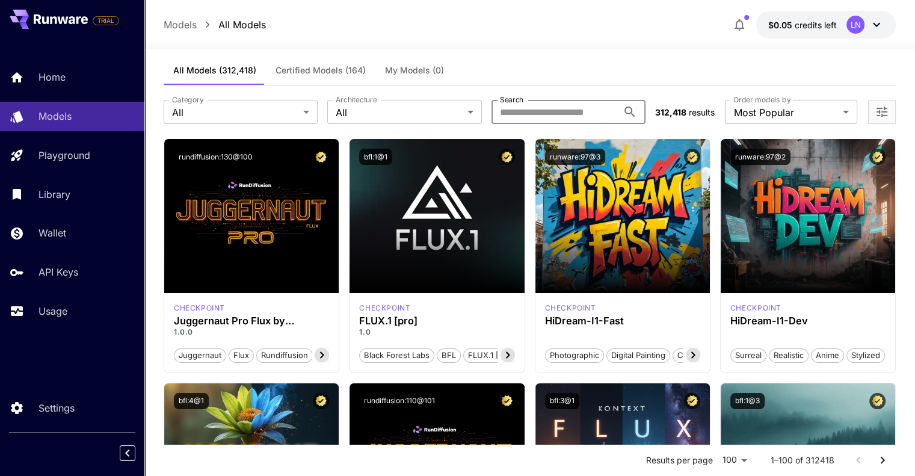
click at [764, 103] on label "Order models by" at bounding box center [762, 99] width 57 height 10
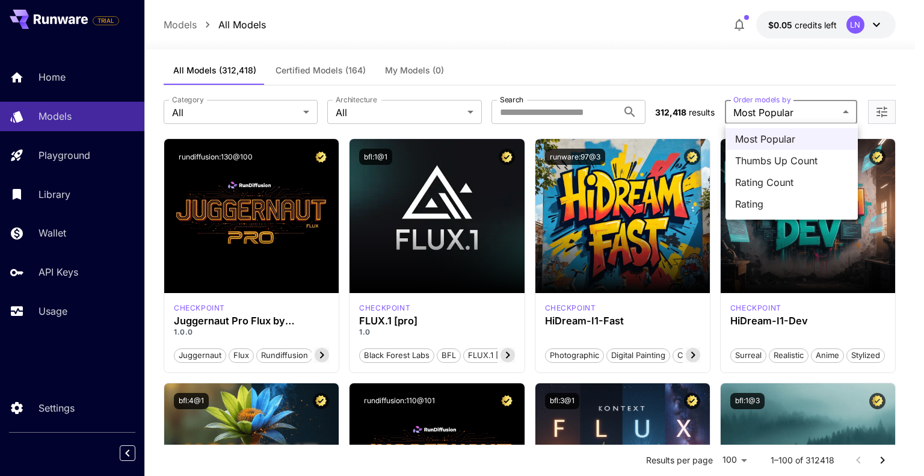
click at [766, 112] on div at bounding box center [462, 238] width 924 height 476
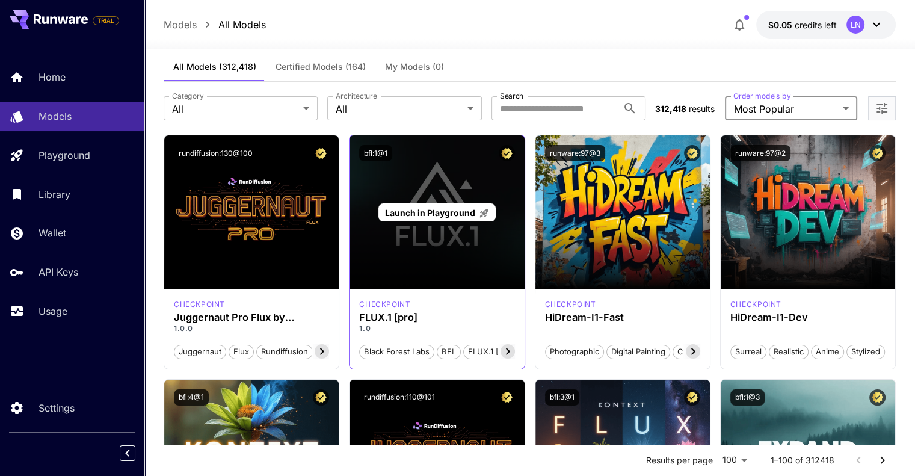
scroll to position [15, 0]
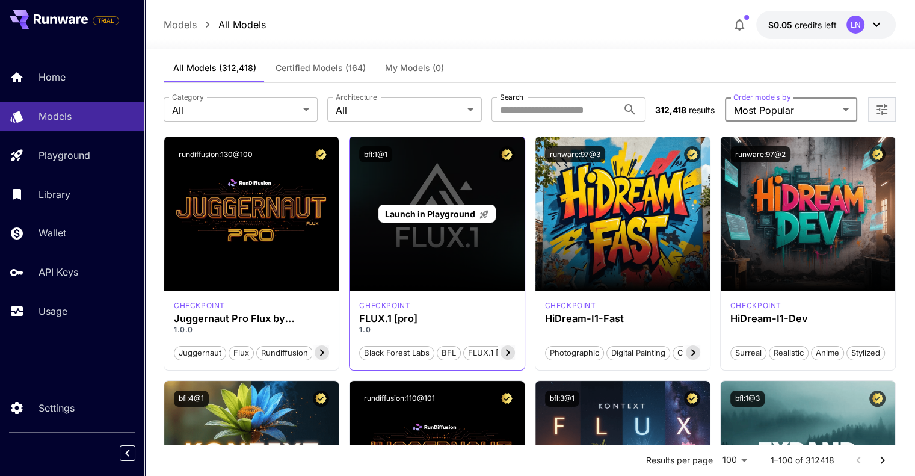
click at [459, 208] on p "Launch in Playground" at bounding box center [437, 214] width 104 height 13
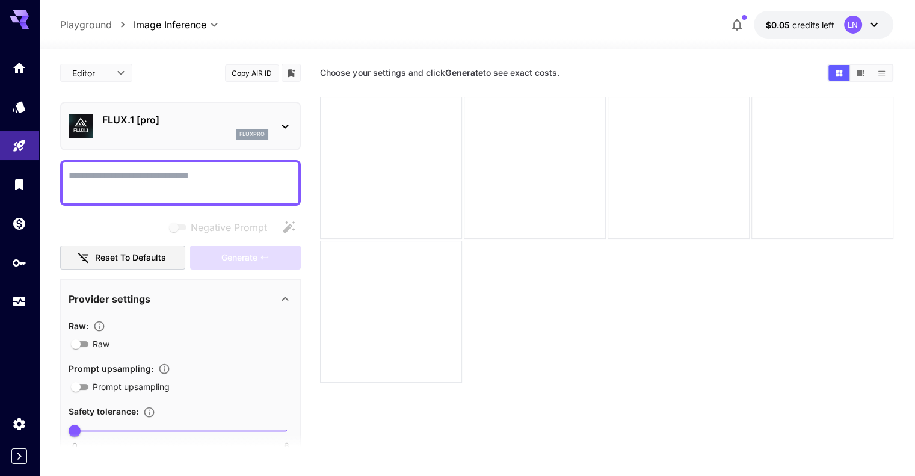
click at [282, 126] on icon at bounding box center [285, 126] width 14 height 14
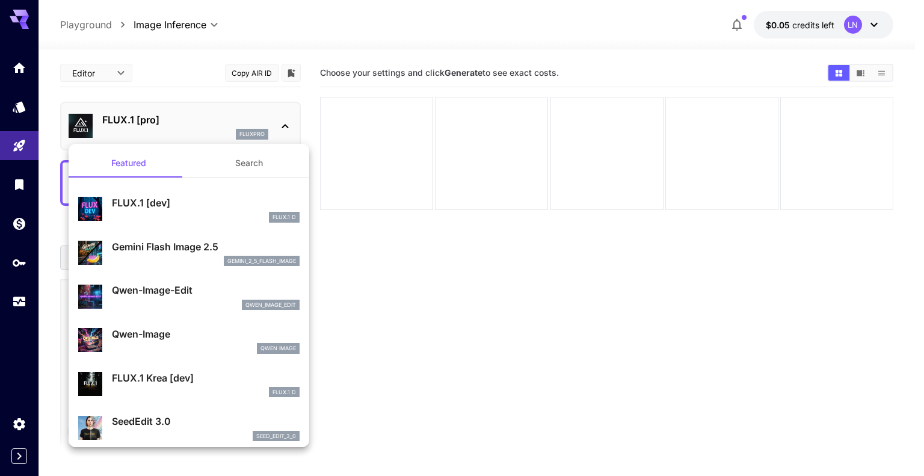
click at [363, 344] on div at bounding box center [462, 238] width 924 height 476
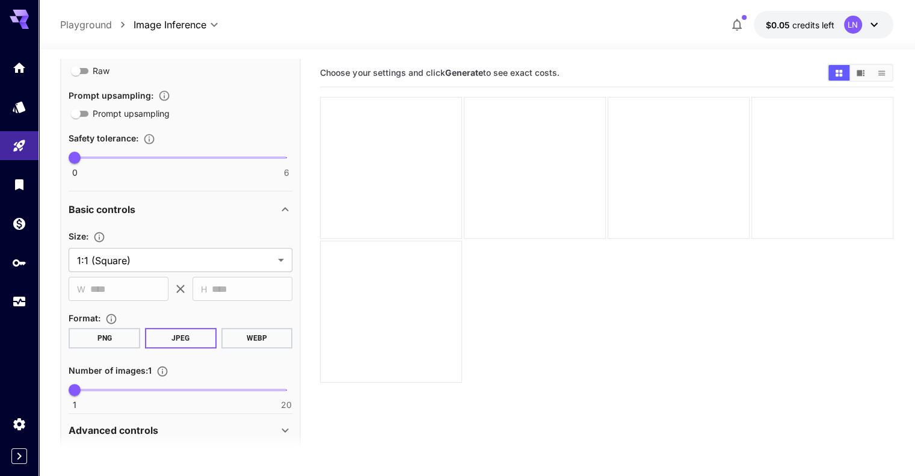
scroll to position [318, 0]
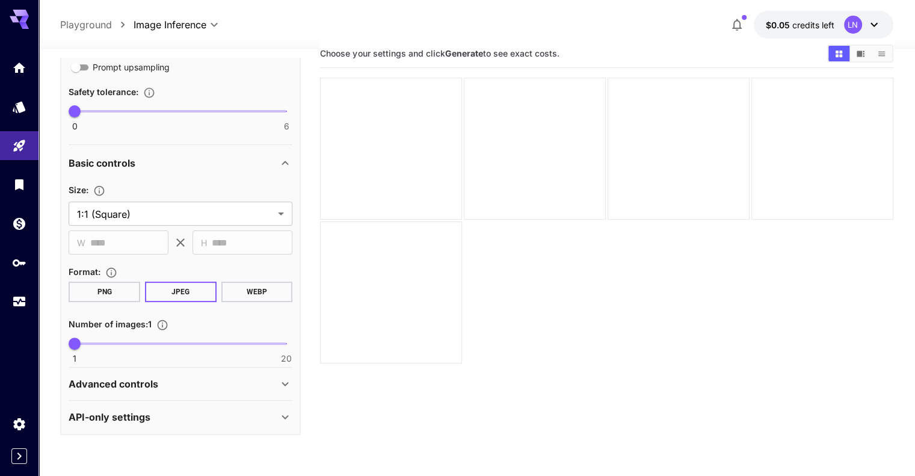
click at [101, 299] on button "PNG" at bounding box center [105, 292] width 72 height 20
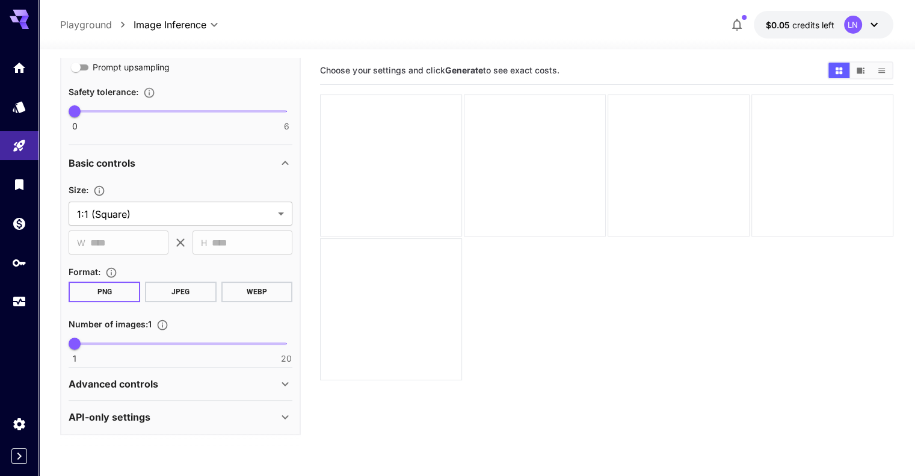
scroll to position [0, 0]
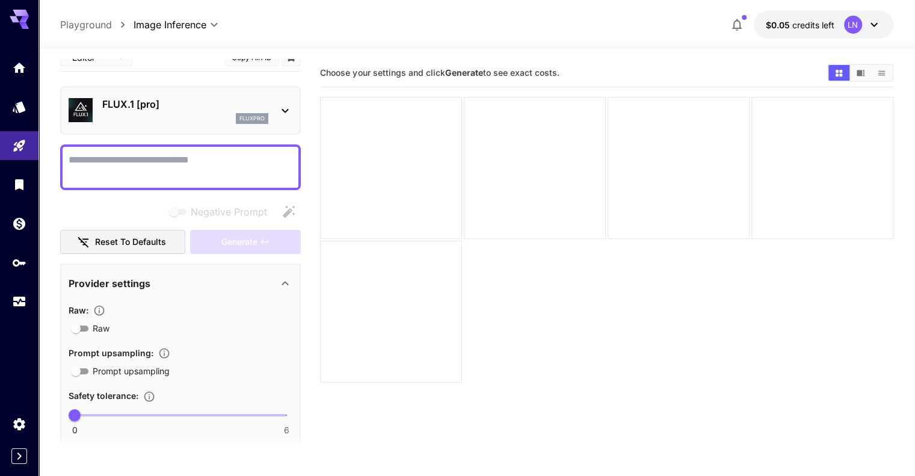
click at [209, 164] on textarea "Negative Prompt" at bounding box center [181, 167] width 224 height 29
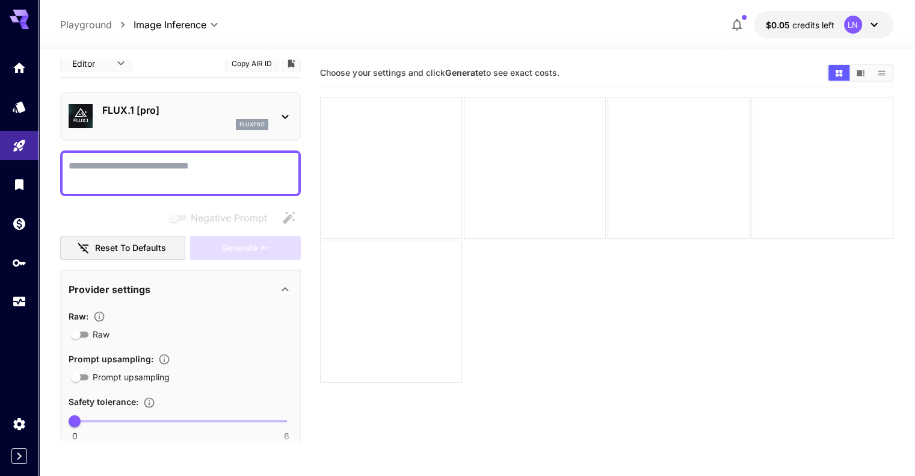
scroll to position [9, 0]
paste textarea "**********"
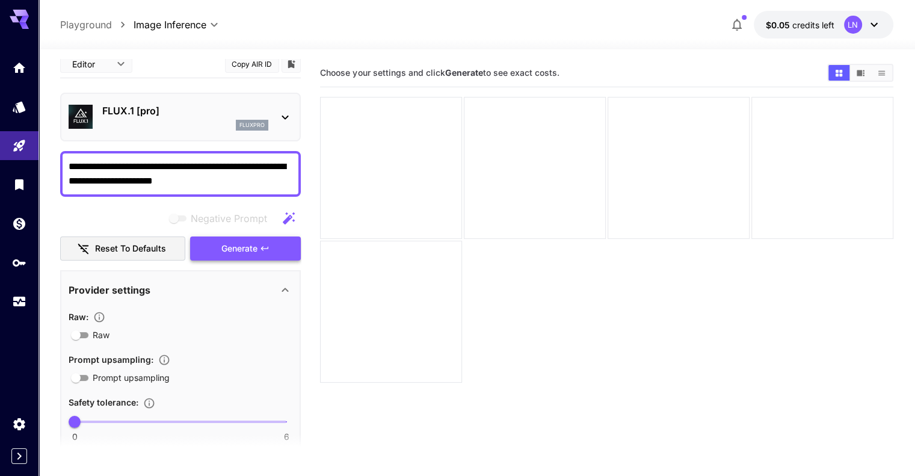
type textarea "**********"
click at [244, 250] on span "Generate" at bounding box center [239, 248] width 36 height 15
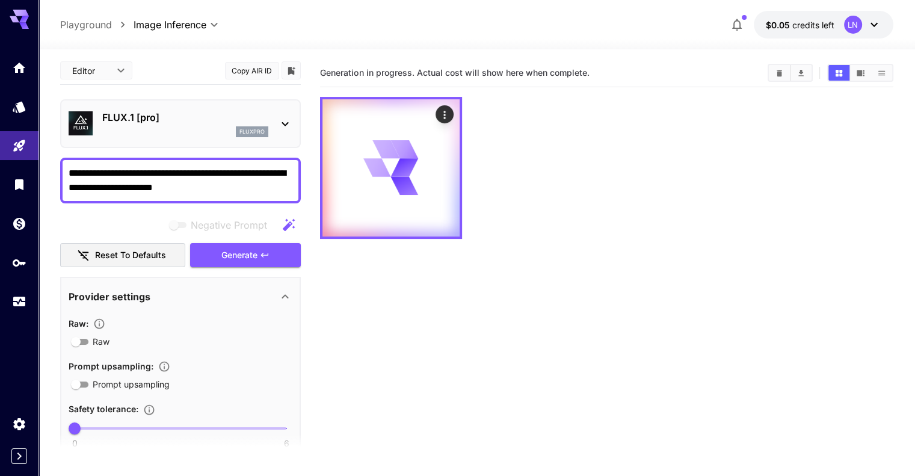
scroll to position [0, 0]
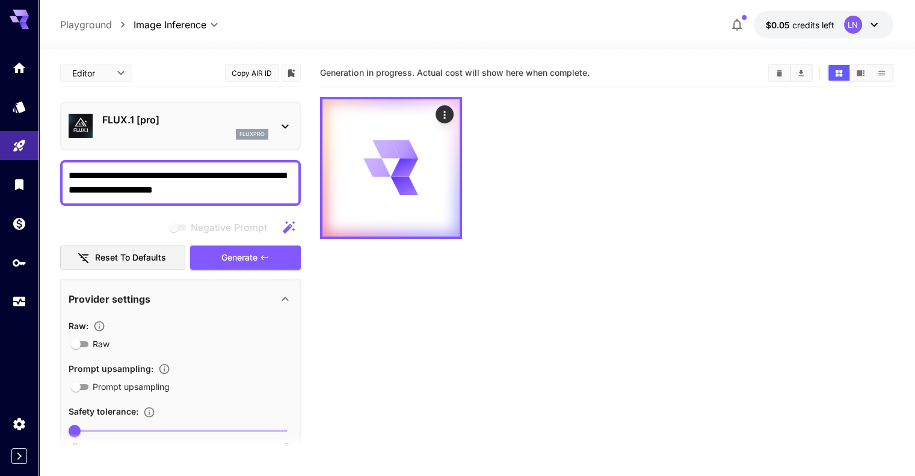
click at [856, 25] on div "LN" at bounding box center [853, 25] width 18 height 18
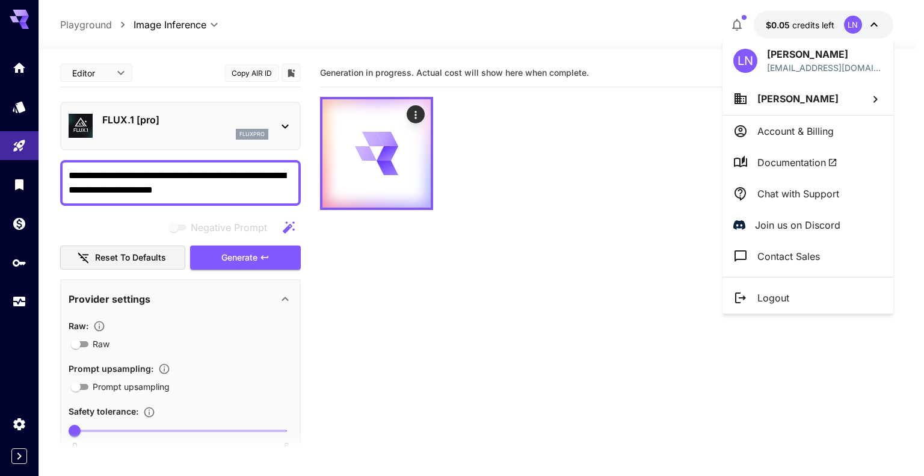
click at [663, 23] on div at bounding box center [462, 238] width 924 height 476
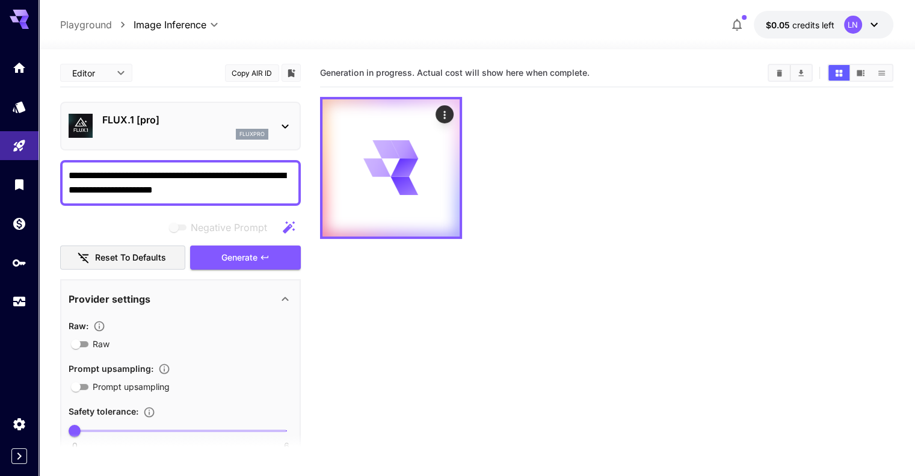
click at [740, 22] on icon "button" at bounding box center [737, 25] width 10 height 12
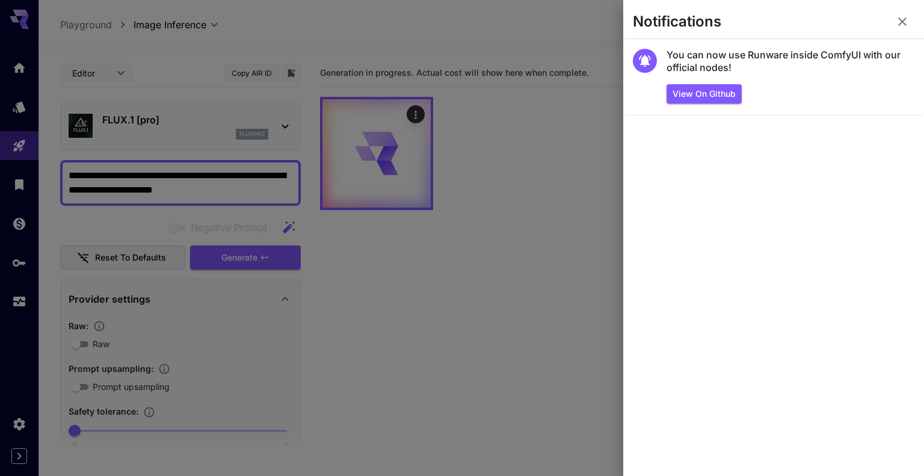
click at [904, 23] on icon "button" at bounding box center [902, 21] width 8 height 8
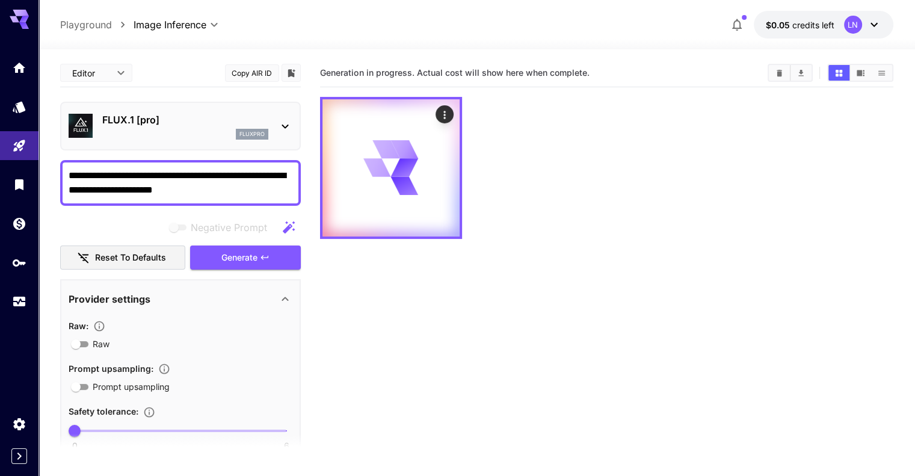
click at [703, 185] on div at bounding box center [606, 168] width 573 height 142
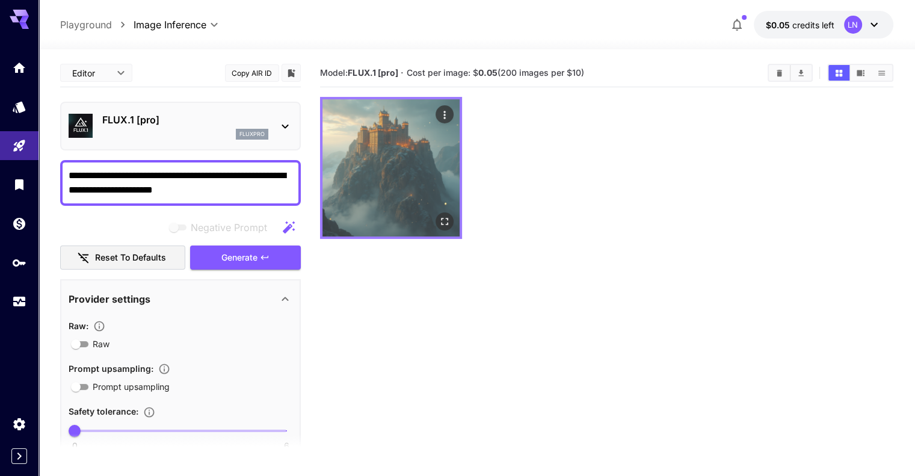
click at [381, 170] on img at bounding box center [391, 167] width 137 height 137
click at [439, 215] on icon "Open in fullscreen" at bounding box center [445, 221] width 12 height 12
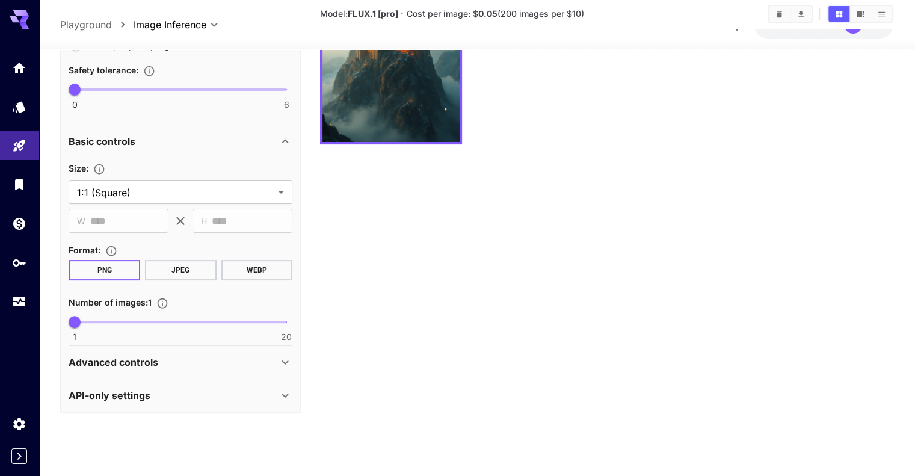
scroll to position [95, 0]
click at [167, 397] on div "API-only settings" at bounding box center [173, 395] width 209 height 14
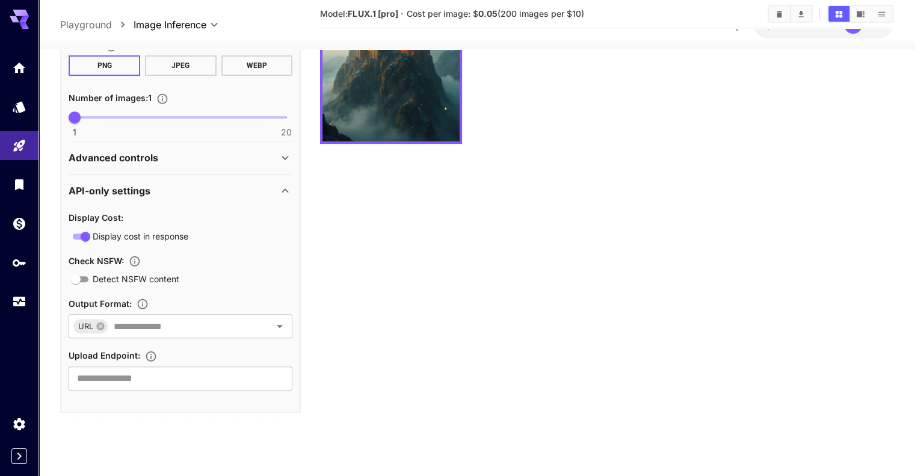
scroll to position [523, 0]
click at [184, 375] on input "text" at bounding box center [181, 377] width 224 height 24
click at [510, 305] on section "Model: FLUX.1 [pro] · Cost per image: $ 0.05 (200 images per $10)" at bounding box center [606, 202] width 573 height 476
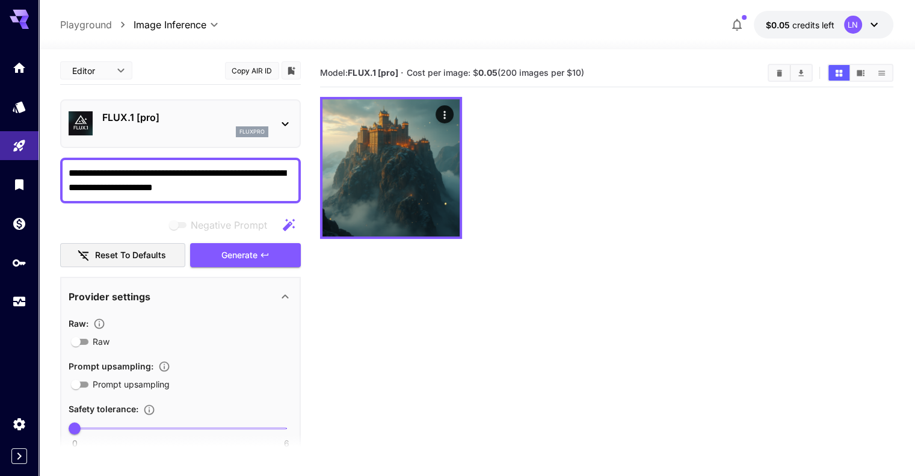
scroll to position [0, 0]
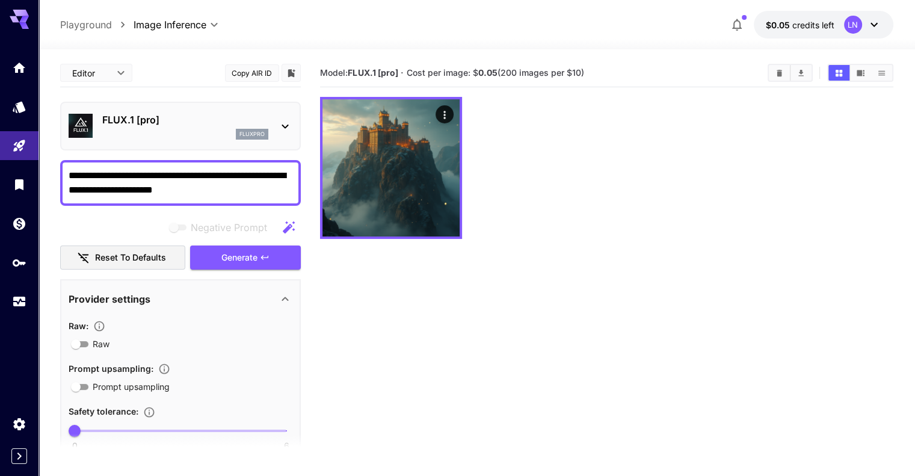
click at [21, 17] on icon at bounding box center [19, 19] width 19 height 19
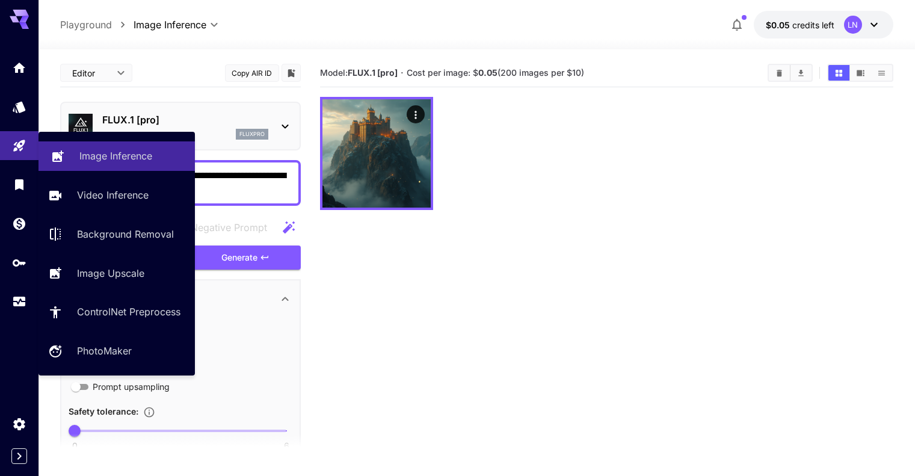
click at [111, 165] on link "Image Inference" at bounding box center [117, 155] width 156 height 29
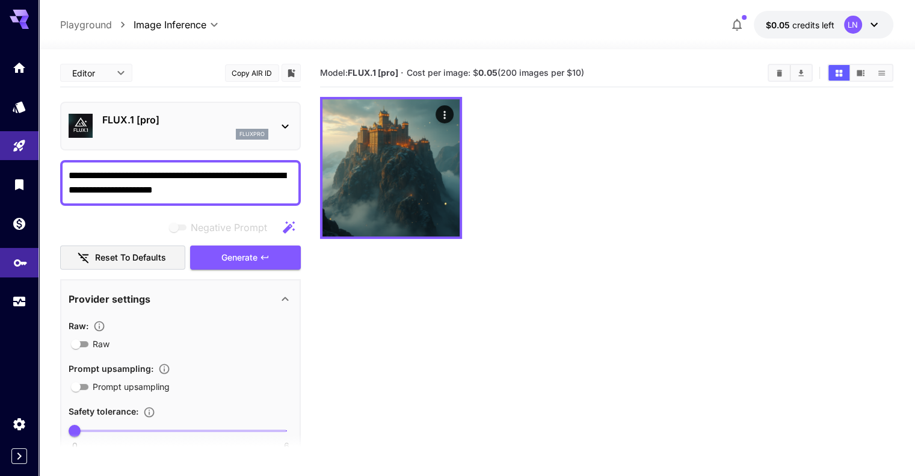
click at [17, 271] on link at bounding box center [19, 262] width 39 height 29
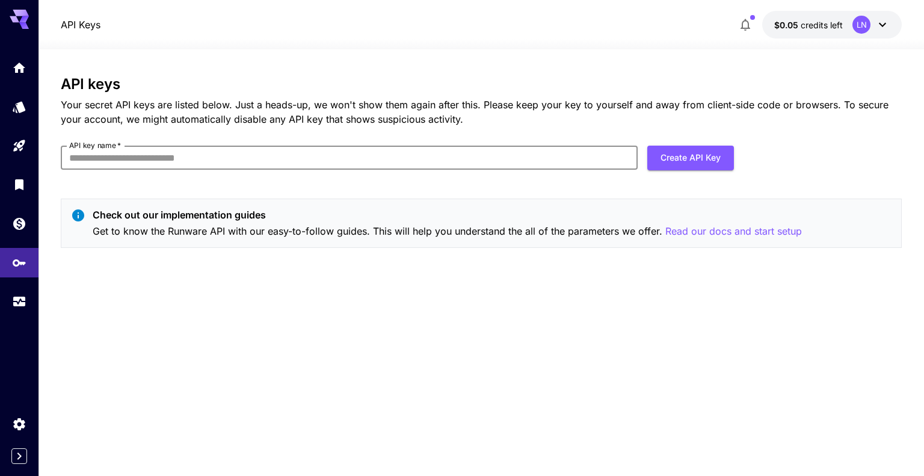
click at [178, 156] on input "API key name   *" at bounding box center [349, 158] width 577 height 24
type input "*******"
click button "Create API Key" at bounding box center [691, 158] width 87 height 25
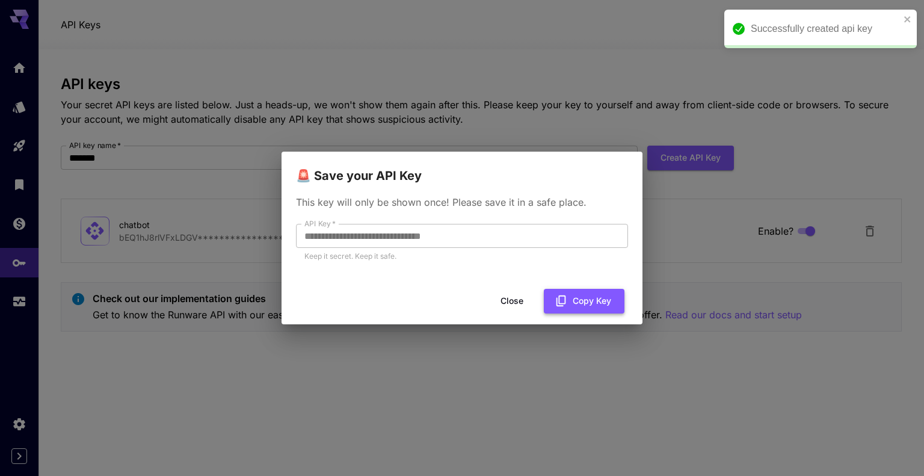
click at [598, 297] on button "Copy Key" at bounding box center [584, 301] width 81 height 25
click at [712, 224] on div "**********" at bounding box center [462, 238] width 924 height 476
click at [510, 295] on button "Close" at bounding box center [512, 301] width 54 height 25
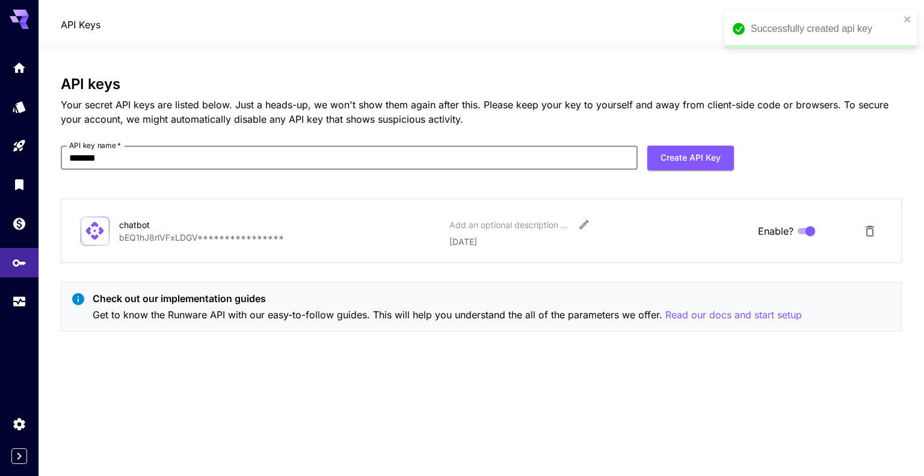
click at [19, 14] on icon at bounding box center [19, 16] width 19 height 13
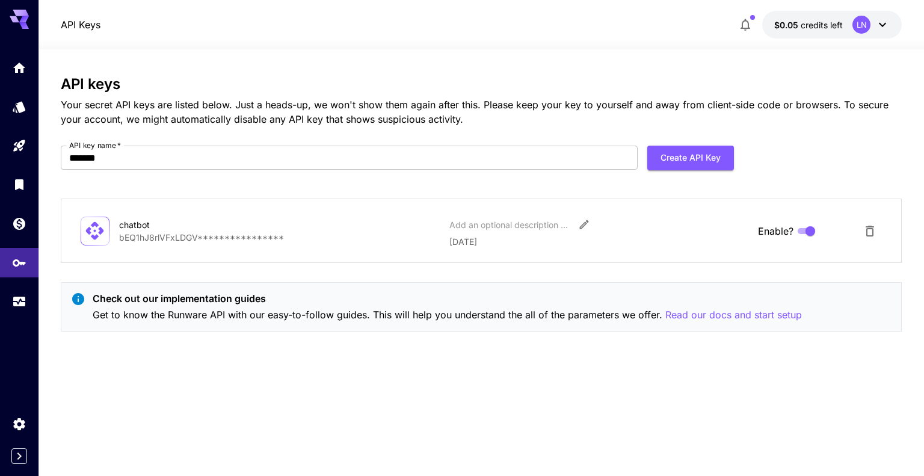
click at [13, 23] on icon at bounding box center [19, 19] width 19 height 19
click at [14, 447] on div at bounding box center [19, 436] width 39 height 55
click at [18, 460] on icon "Expand sidebar" at bounding box center [19, 456] width 14 height 14
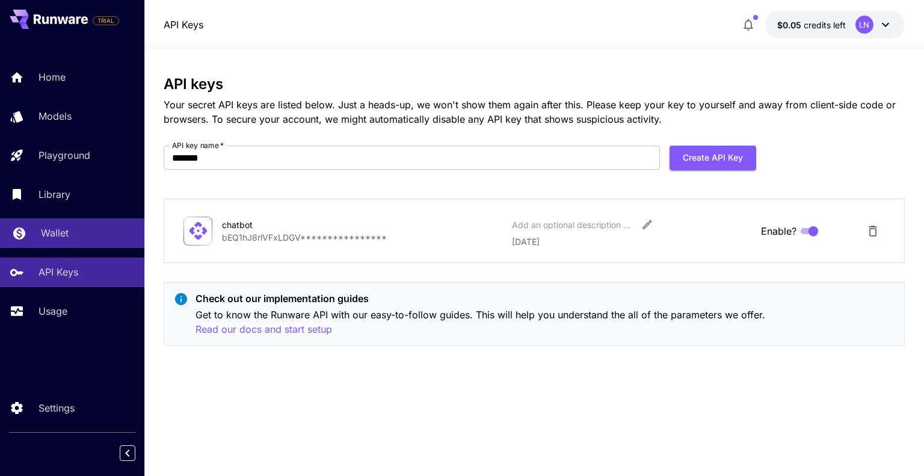
click at [58, 228] on p "Wallet" at bounding box center [55, 233] width 28 height 14
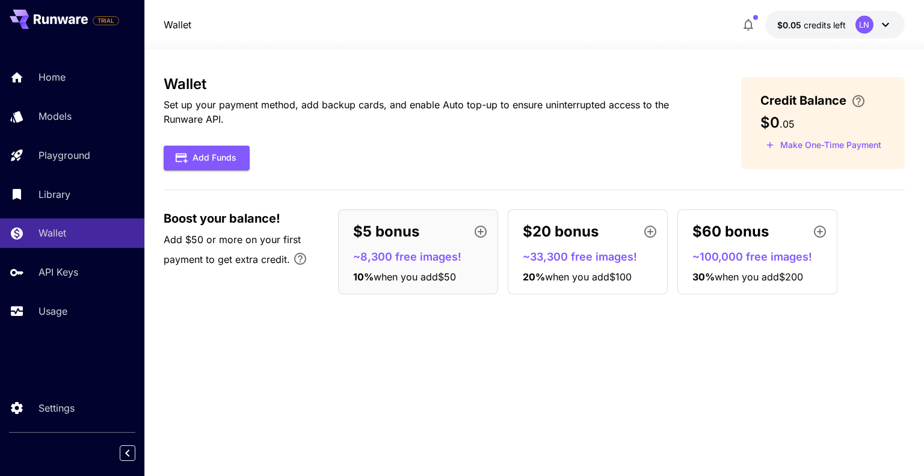
click at [477, 156] on div "Add Funds" at bounding box center [433, 158] width 539 height 25
click at [617, 152] on div "Add Funds" at bounding box center [433, 158] width 539 height 25
click at [740, 334] on div "Wallet Set up your payment method, add backup cards, and enable Auto top-up to …" at bounding box center [534, 263] width 741 height 374
click at [239, 263] on span "Add $50 or more on your first payment to get extra credit." at bounding box center [232, 250] width 137 height 32
drag, startPoint x: 176, startPoint y: 238, endPoint x: 242, endPoint y: 241, distance: 66.3
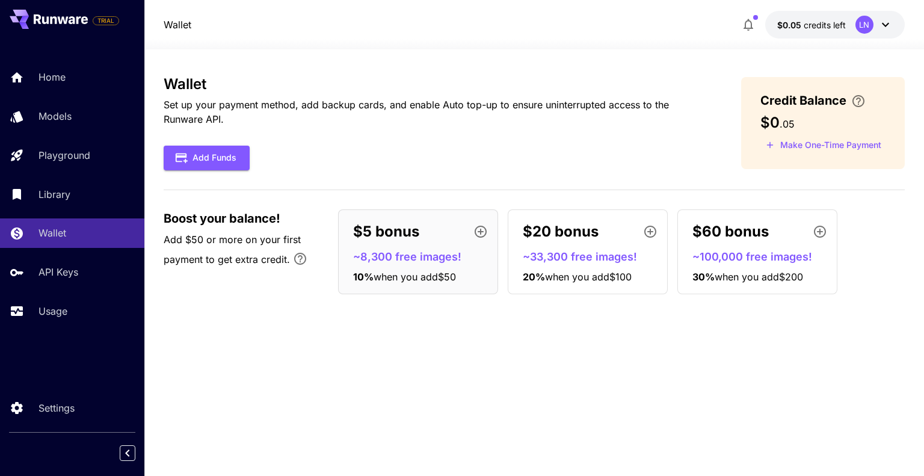
click at [197, 239] on span "Add $50 or more on your first payment to get extra credit." at bounding box center [232, 250] width 137 height 32
click at [242, 241] on span "Add $50 or more on your first payment to get extra credit." at bounding box center [232, 250] width 137 height 32
click at [292, 315] on div "Wallet Set up your payment method, add backup cards, and enable Auto top-up to …" at bounding box center [534, 263] width 741 height 374
click at [371, 259] on p "~8,300 free images!" at bounding box center [423, 257] width 140 height 16
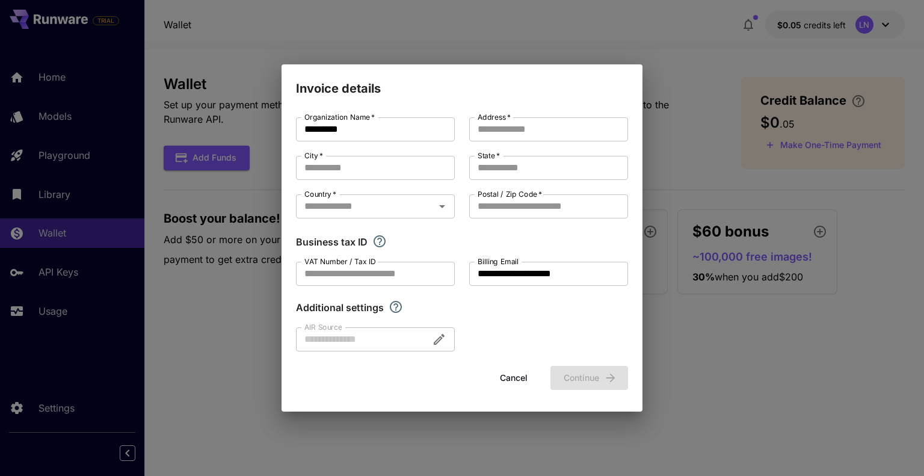
click at [535, 378] on button "Cancel" at bounding box center [514, 378] width 54 height 25
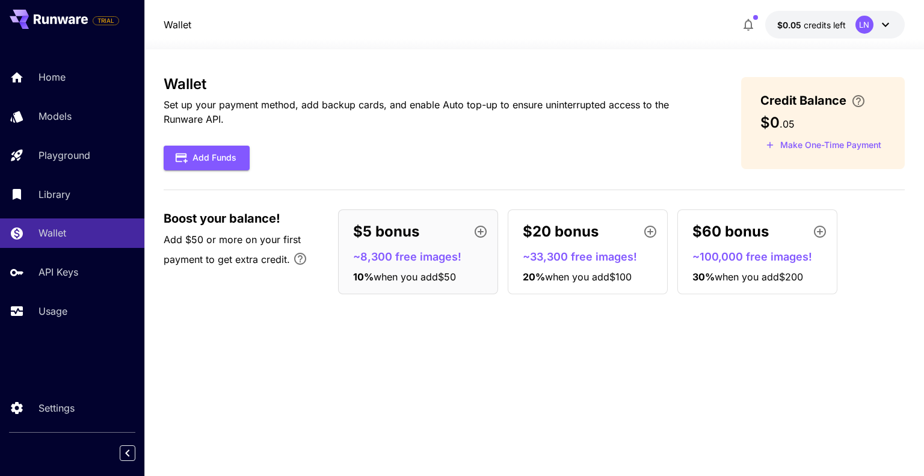
click at [698, 331] on div "Wallet Set up your payment method, add backup cards, and enable Auto top-up to …" at bounding box center [534, 263] width 741 height 374
click at [50, 115] on p "Models" at bounding box center [57, 116] width 33 height 14
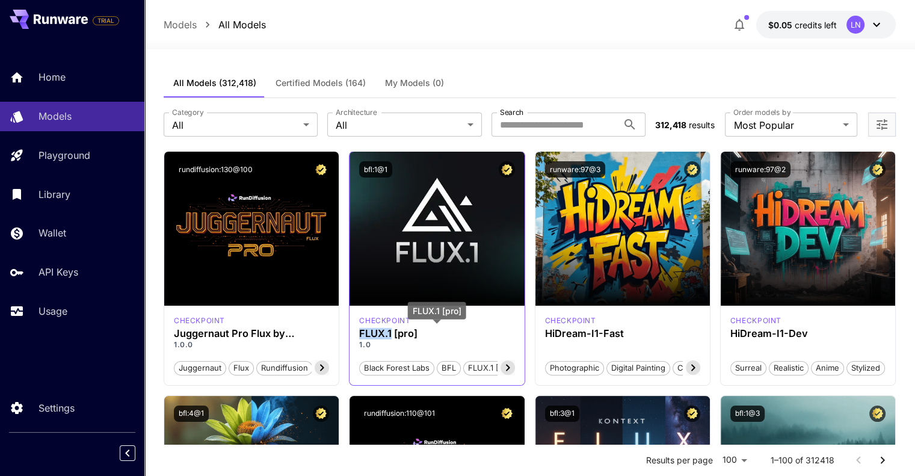
drag, startPoint x: 359, startPoint y: 335, endPoint x: 391, endPoint y: 333, distance: 32.5
click at [391, 333] on div "checkpoint FLUX.1 [pro] 1.0 Black Forest Labs BFL FLUX.1 [pro]" at bounding box center [437, 345] width 175 height 79
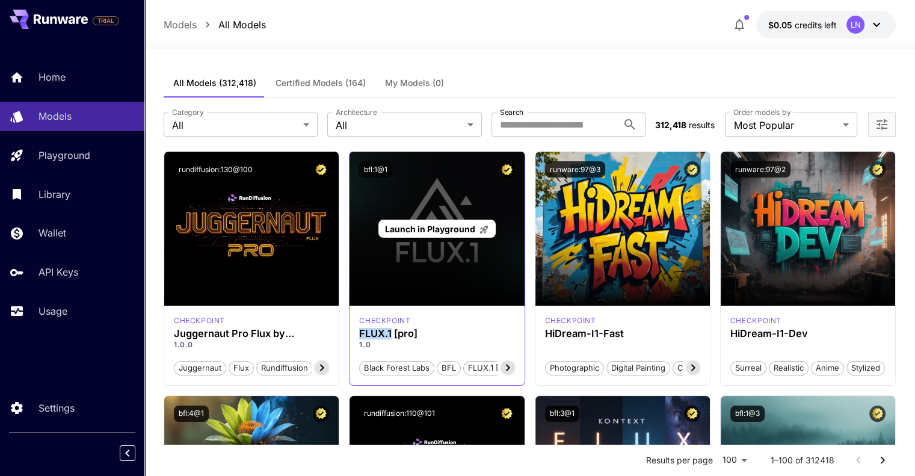
copy h3 "FLUX.1"
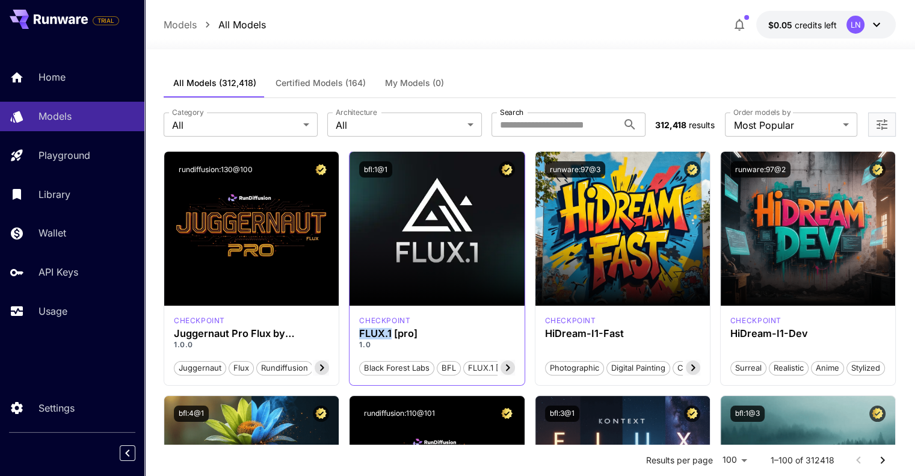
click at [512, 365] on icon at bounding box center [508, 367] width 14 height 14
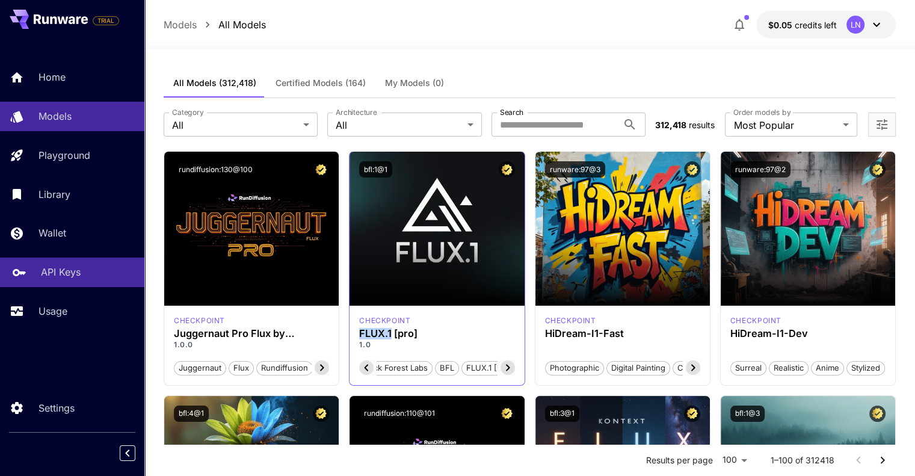
click at [55, 270] on p "API Keys" at bounding box center [61, 272] width 40 height 14
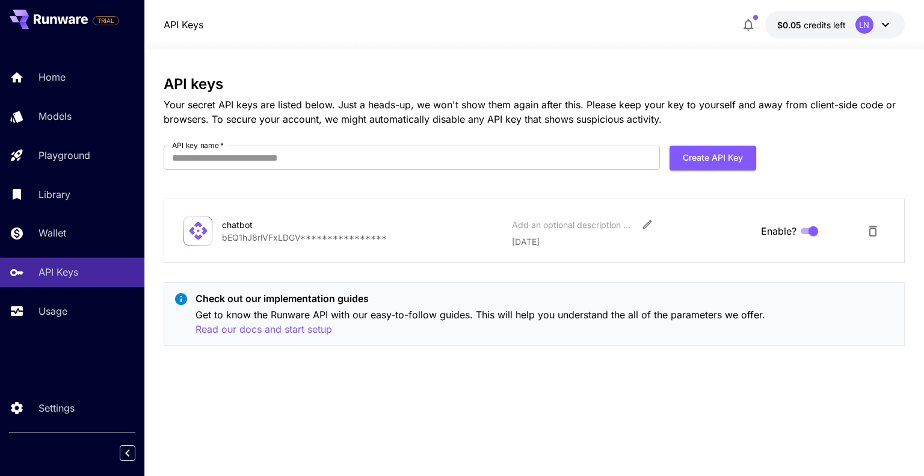
click at [857, 23] on div "LN" at bounding box center [865, 25] width 18 height 18
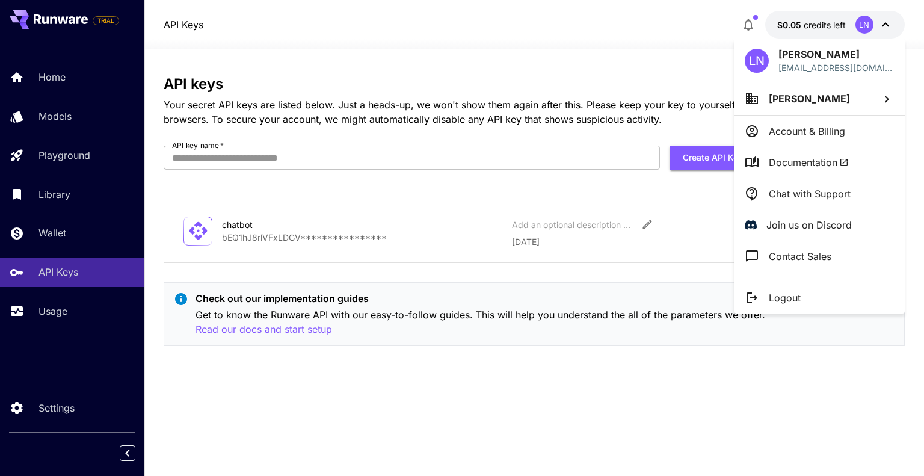
click at [628, 60] on div at bounding box center [462, 238] width 924 height 476
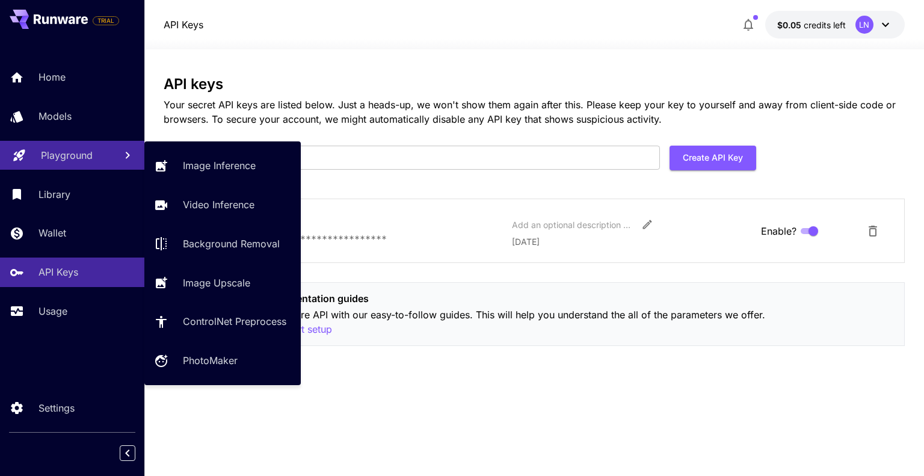
click at [64, 162] on p "Playground" at bounding box center [67, 155] width 52 height 14
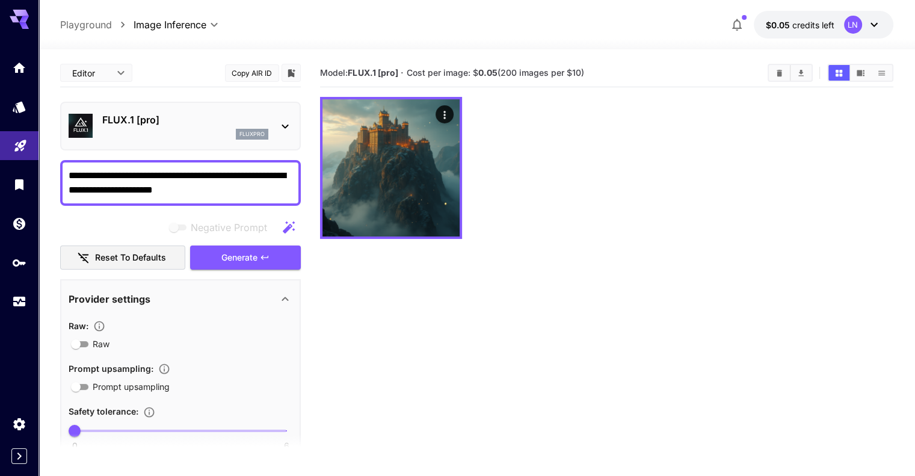
click at [154, 122] on p "FLUX.1 [pro]" at bounding box center [185, 120] width 166 height 14
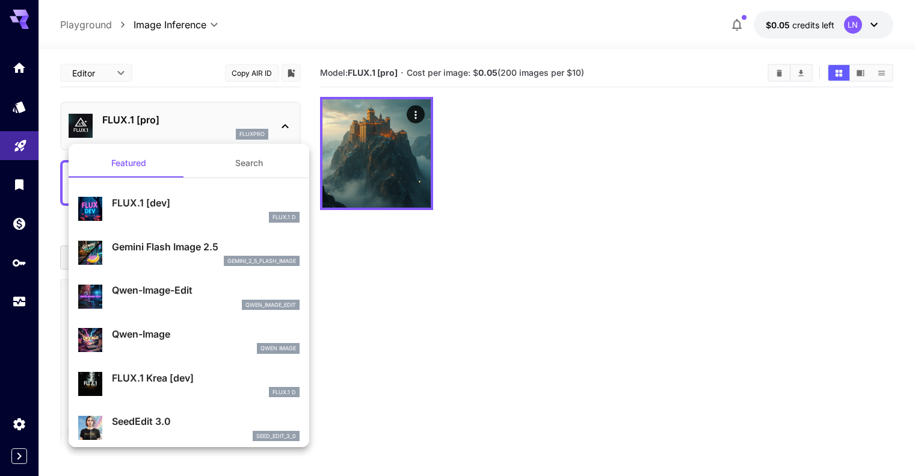
click at [128, 122] on div at bounding box center [462, 238] width 924 height 476
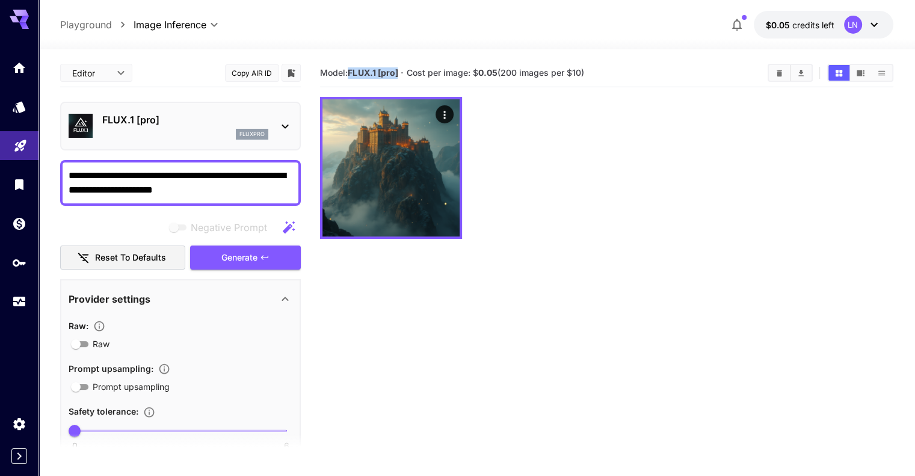
drag, startPoint x: 401, startPoint y: 73, endPoint x: 350, endPoint y: 72, distance: 50.6
click at [350, 72] on section "Model: FLUX.1 [pro] · Cost per image: $ 0.05 (200 images per $10)" at bounding box center [539, 73] width 438 height 14
copy b "FLUX.1 [pro]"
click at [457, 233] on section "Model: FLUX.1 [pro] · Cost per image: $ 0.05 (200 images per $10)" at bounding box center [606, 297] width 573 height 476
click at [75, 125] on img at bounding box center [81, 126] width 24 height 24
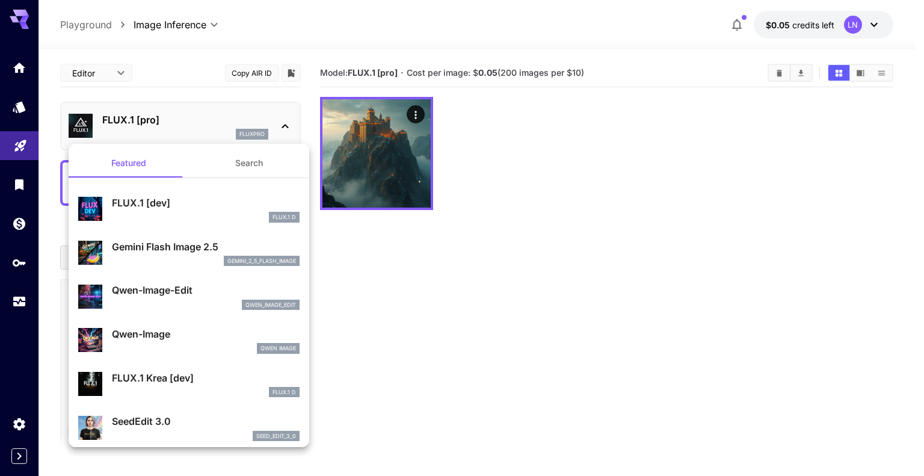
drag, startPoint x: 140, startPoint y: 117, endPoint x: 103, endPoint y: 118, distance: 37.3
click at [104, 117] on div at bounding box center [462, 238] width 924 height 476
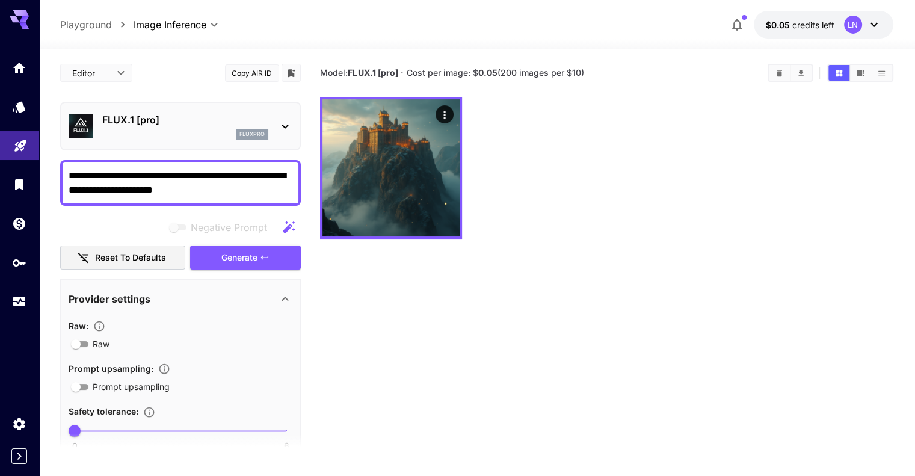
click at [97, 120] on div "FLUX.1 [pro] fluxpro" at bounding box center [181, 126] width 224 height 37
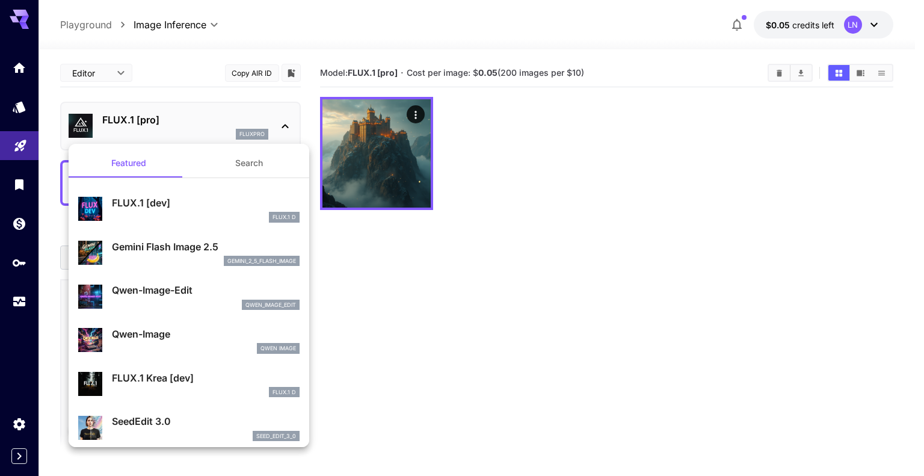
click at [78, 131] on div at bounding box center [462, 238] width 924 height 476
